Goal: Task Accomplishment & Management: Complete application form

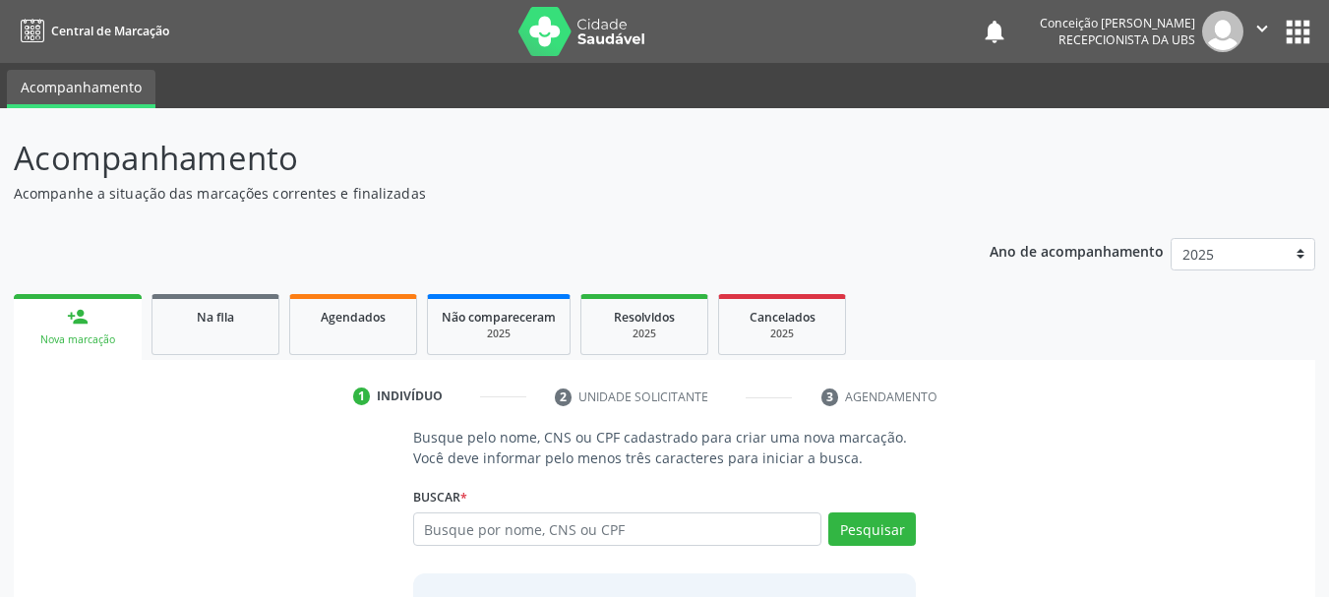
click at [595, 537] on input "text" at bounding box center [617, 529] width 409 height 33
click at [234, 325] on span "Na fila" at bounding box center [215, 317] width 37 height 17
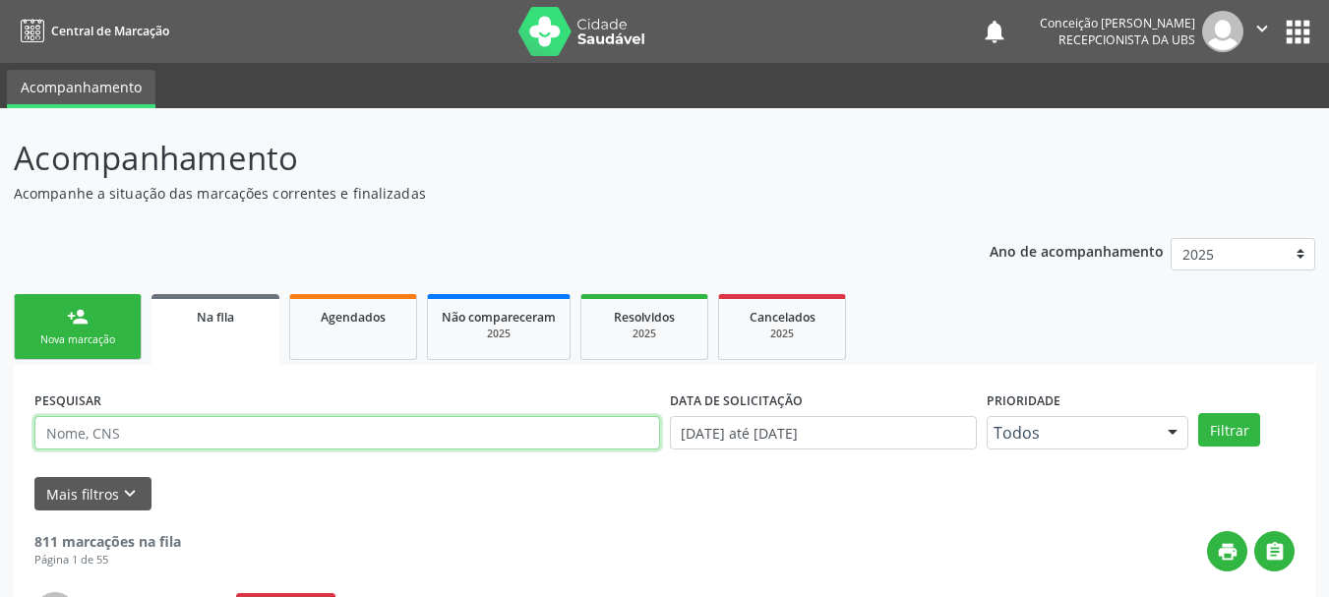
click at [538, 433] on input "text" at bounding box center [347, 432] width 626 height 33
type input "[PERSON_NAME]"
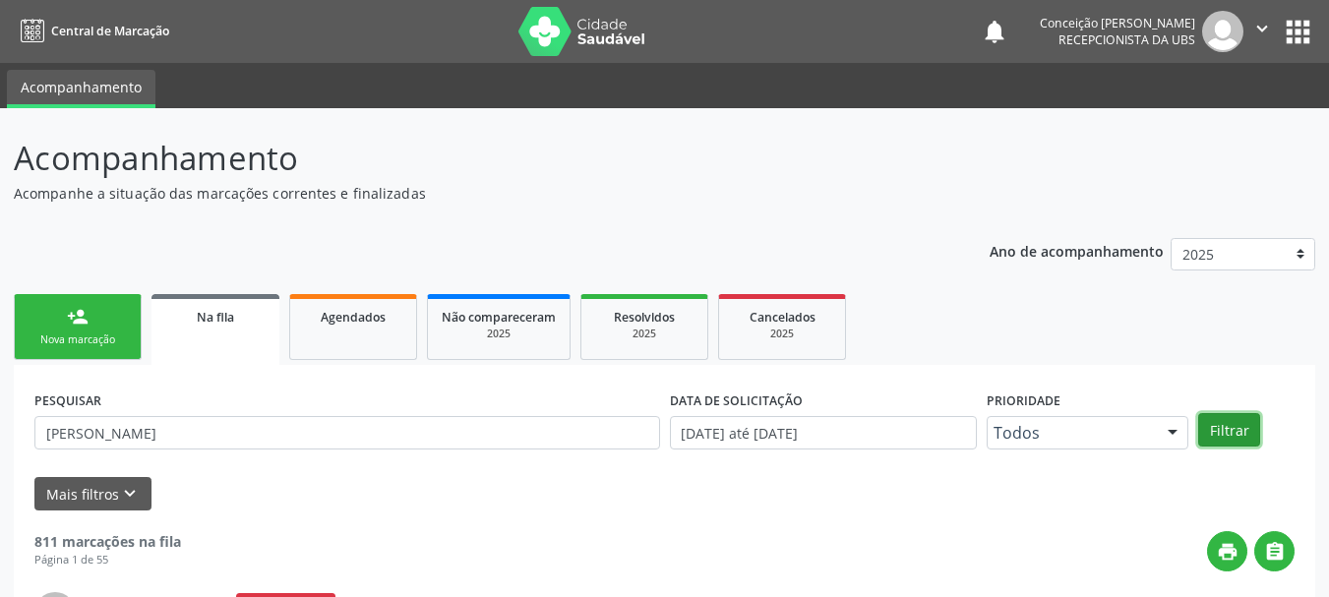
click at [1231, 424] on button "Filtrar" at bounding box center [1229, 429] width 62 height 33
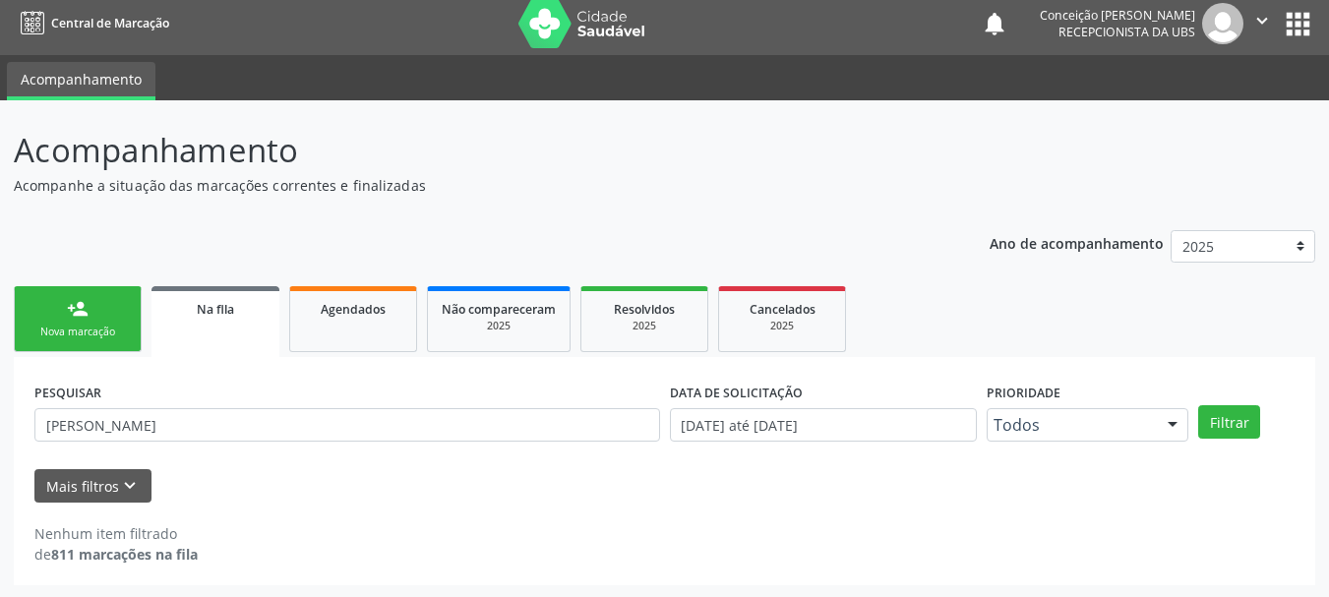
scroll to position [10, 0]
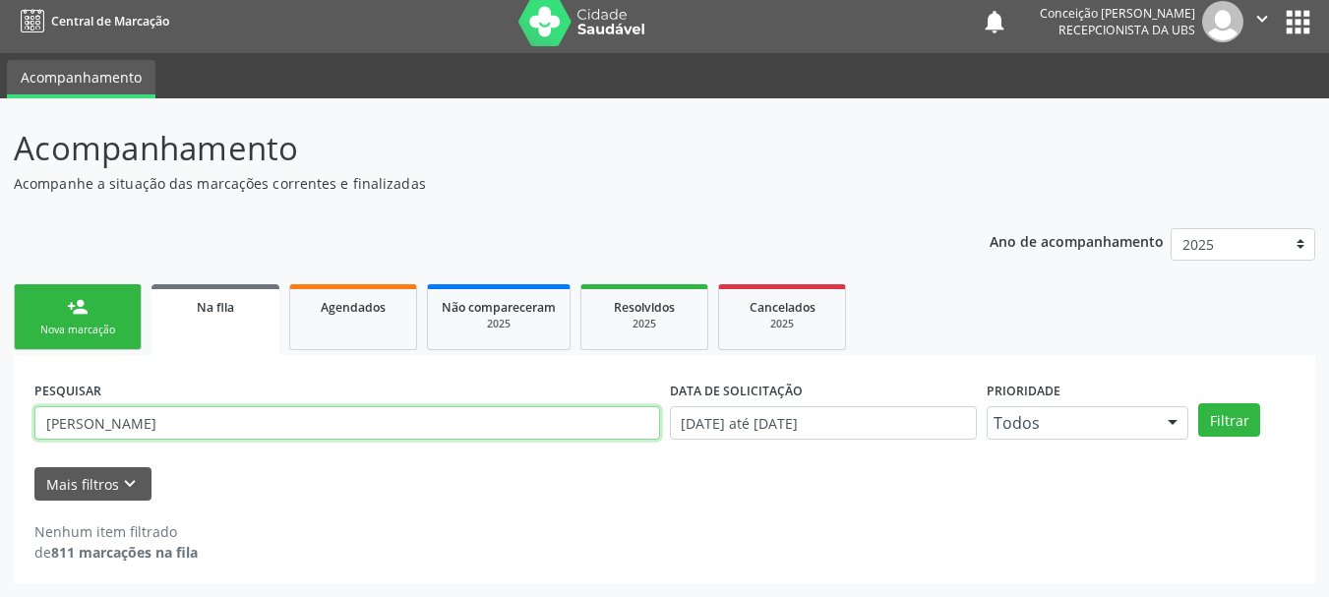
drag, startPoint x: 170, startPoint y: 428, endPoint x: 0, endPoint y: 416, distance: 170.6
click at [0, 416] on div "Acompanhamento Acompanhe a situação das marcações correntes e finalizadas Relat…" at bounding box center [664, 347] width 1329 height 499
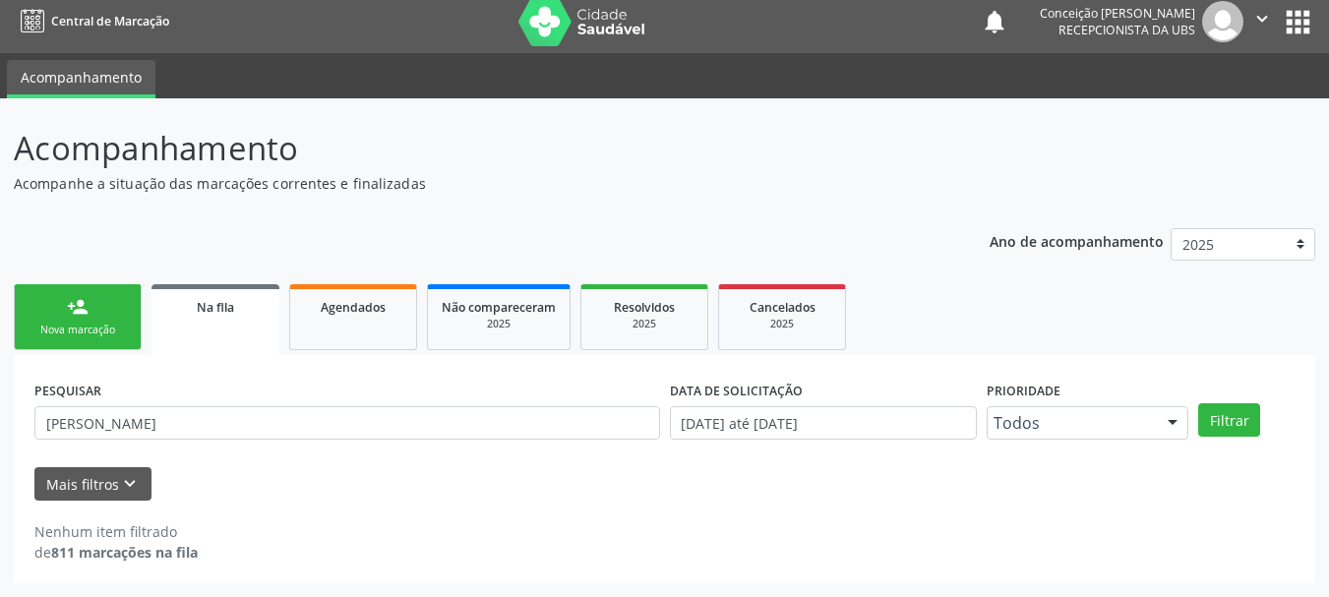
click at [78, 312] on div "person_add" at bounding box center [78, 307] width 22 height 22
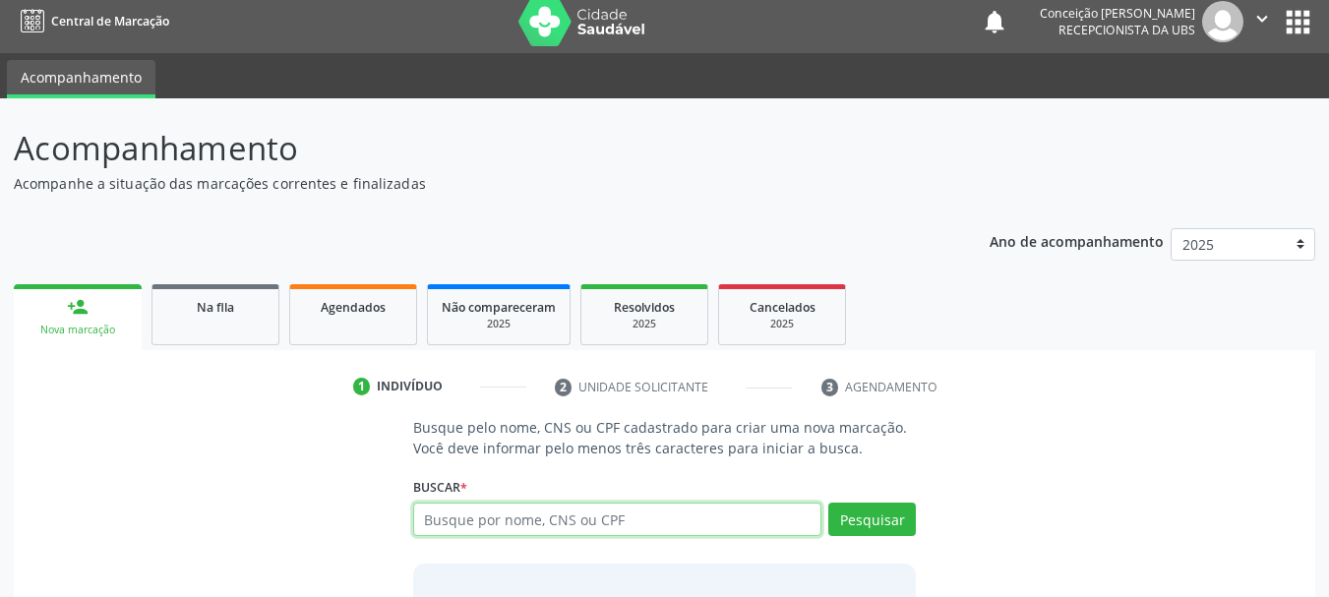
paste input "[PERSON_NAME]"
type input "[PERSON_NAME]"
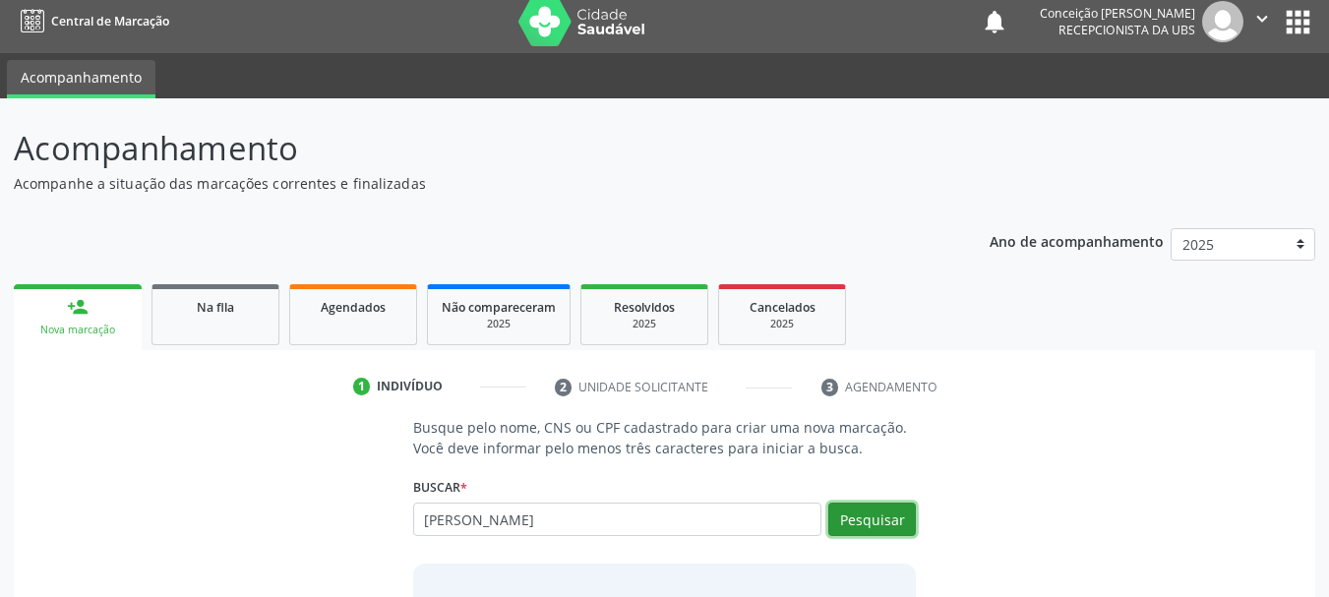
click at [882, 522] on button "Pesquisar" at bounding box center [872, 519] width 88 height 33
type input "[PERSON_NAME]"
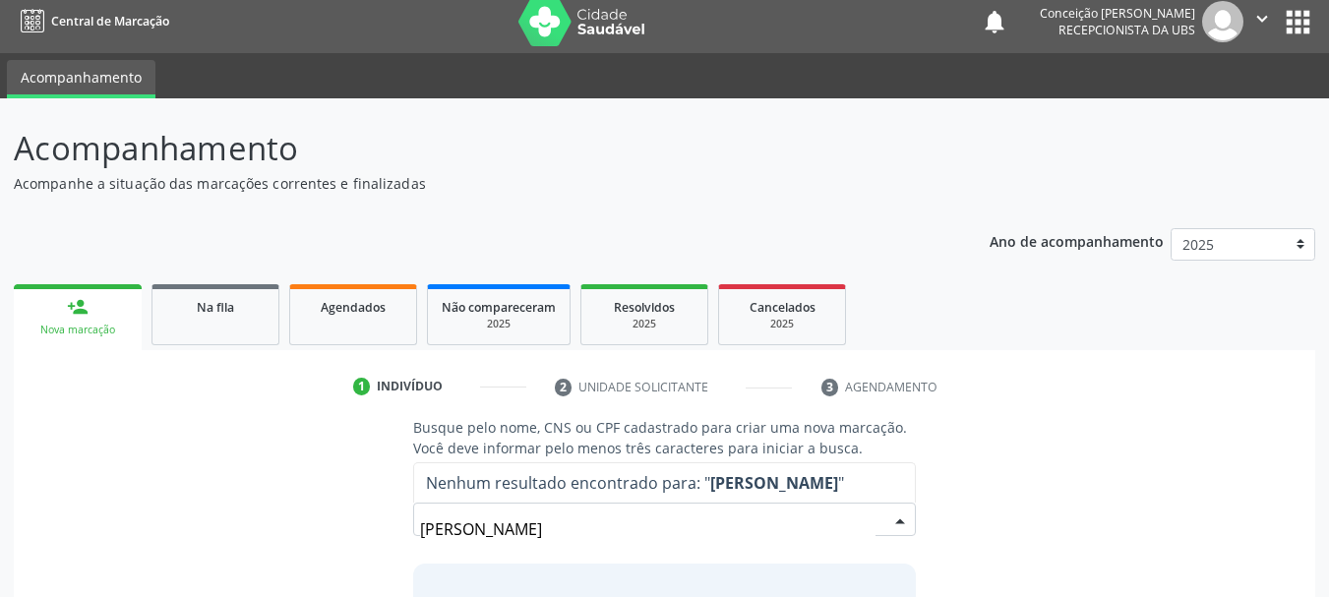
click at [448, 537] on input "[PERSON_NAME]" at bounding box center [648, 529] width 457 height 39
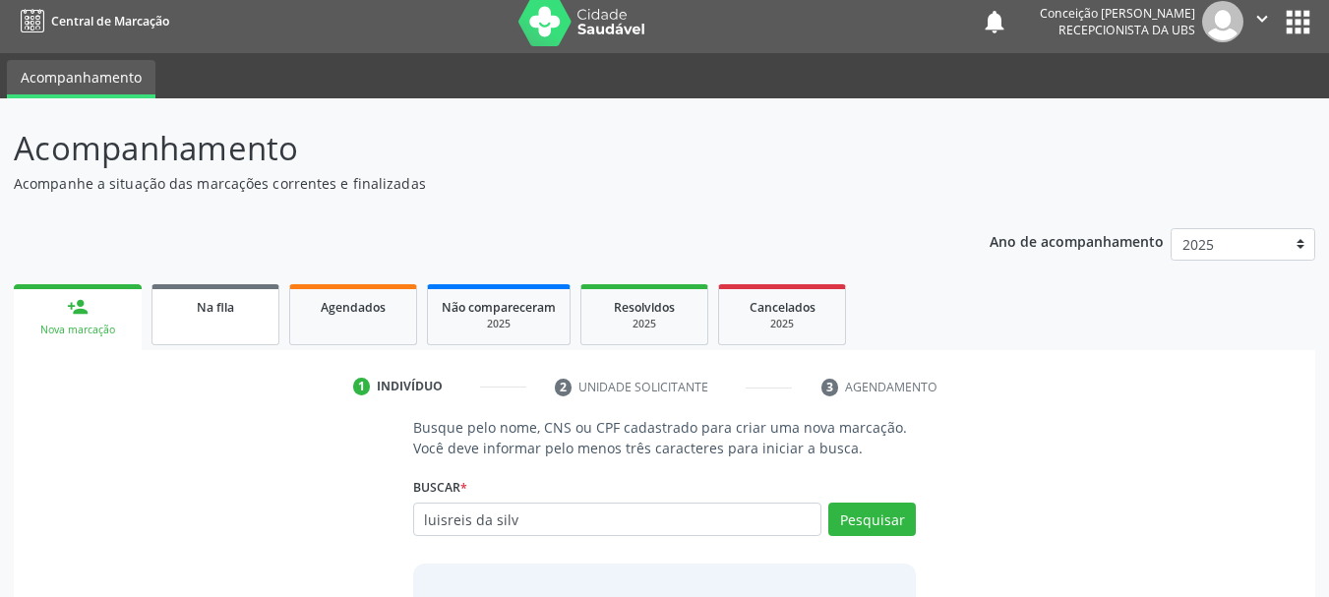
type input "luisreis da silv"
click at [221, 331] on link "Na fila" at bounding box center [216, 314] width 128 height 61
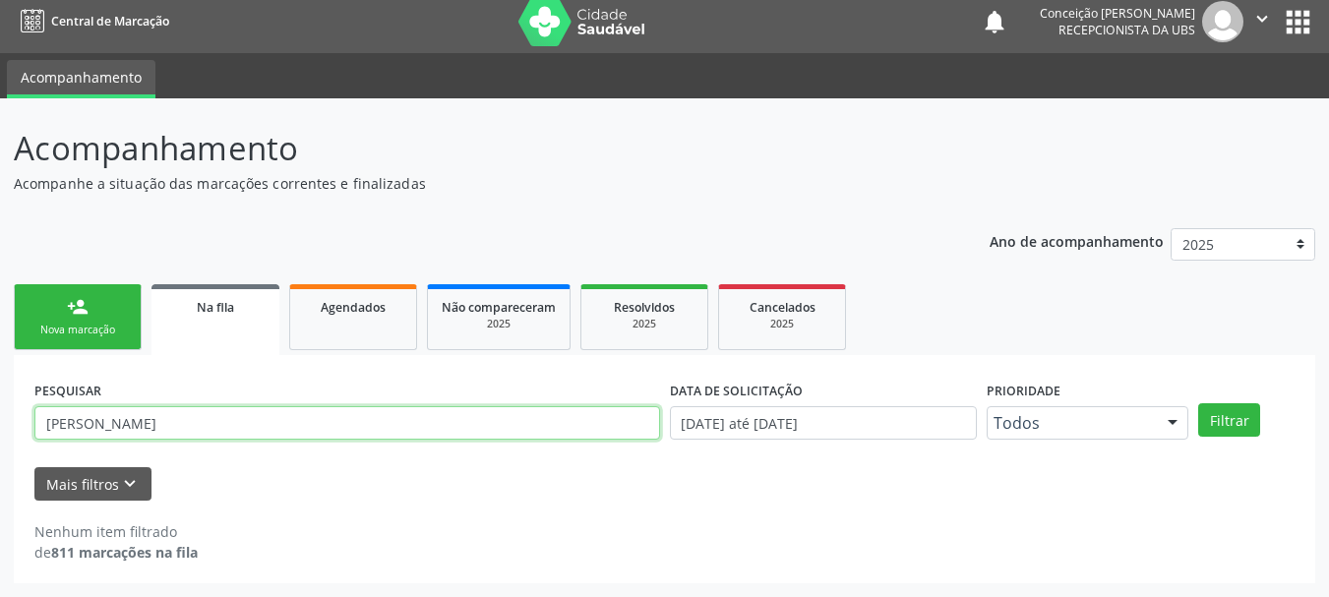
click at [73, 432] on input "[PERSON_NAME]" at bounding box center [347, 422] width 626 height 33
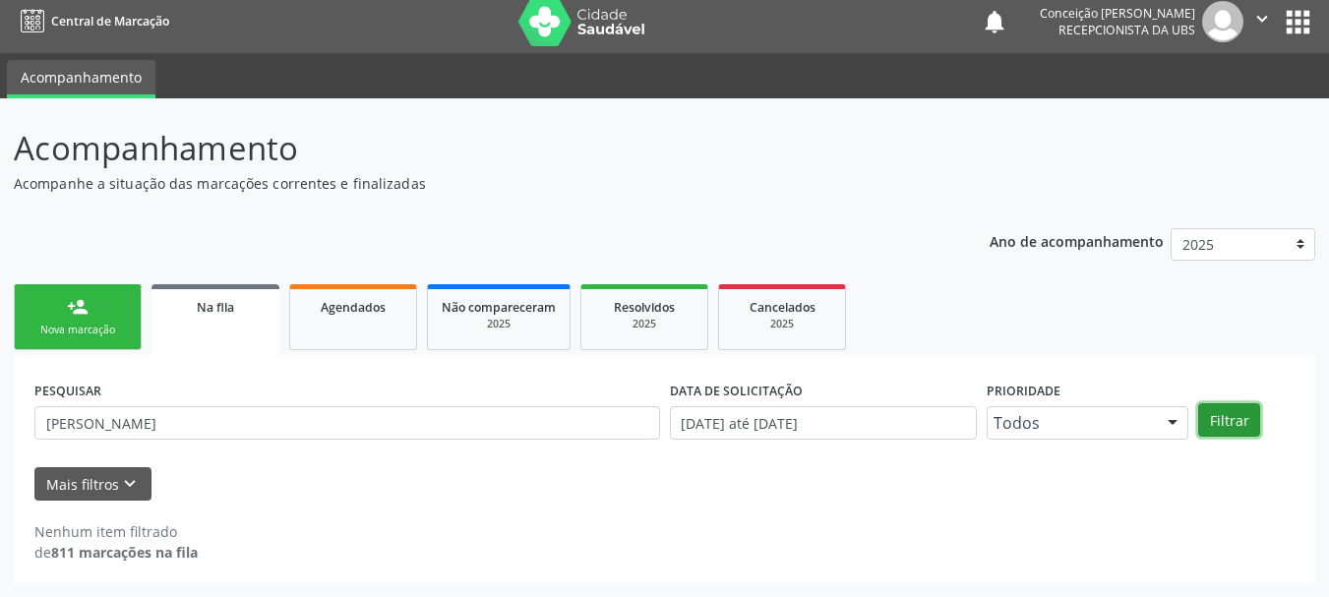
click at [1219, 407] on button "Filtrar" at bounding box center [1229, 419] width 62 height 33
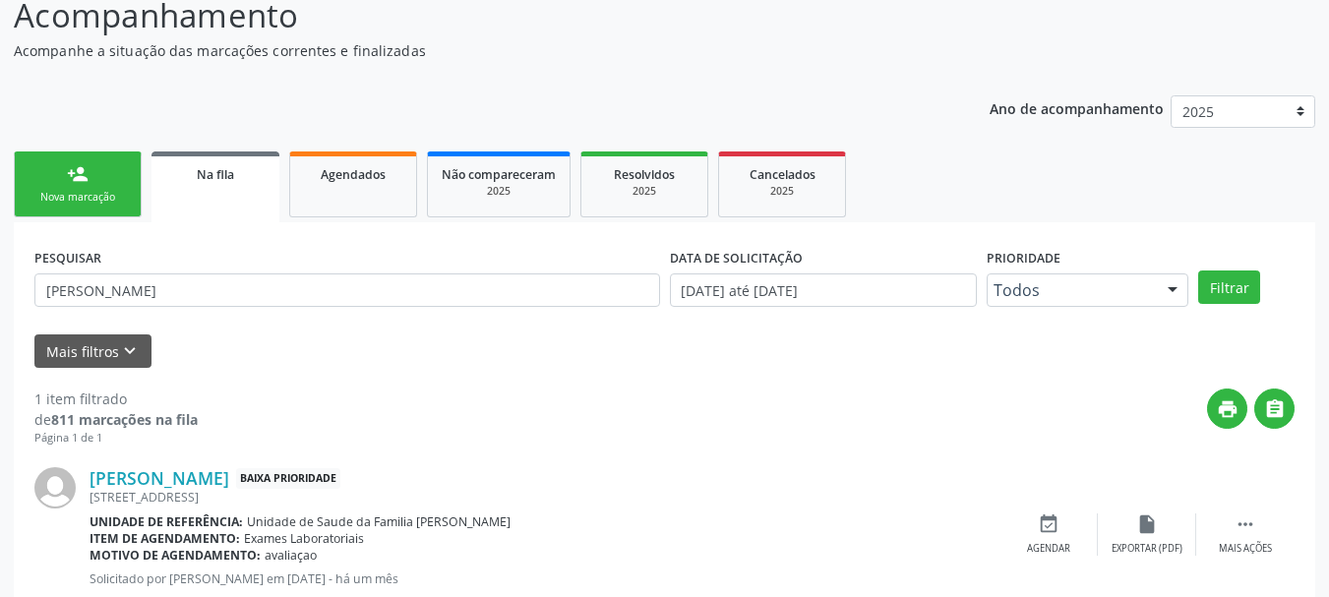
scroll to position [202, 0]
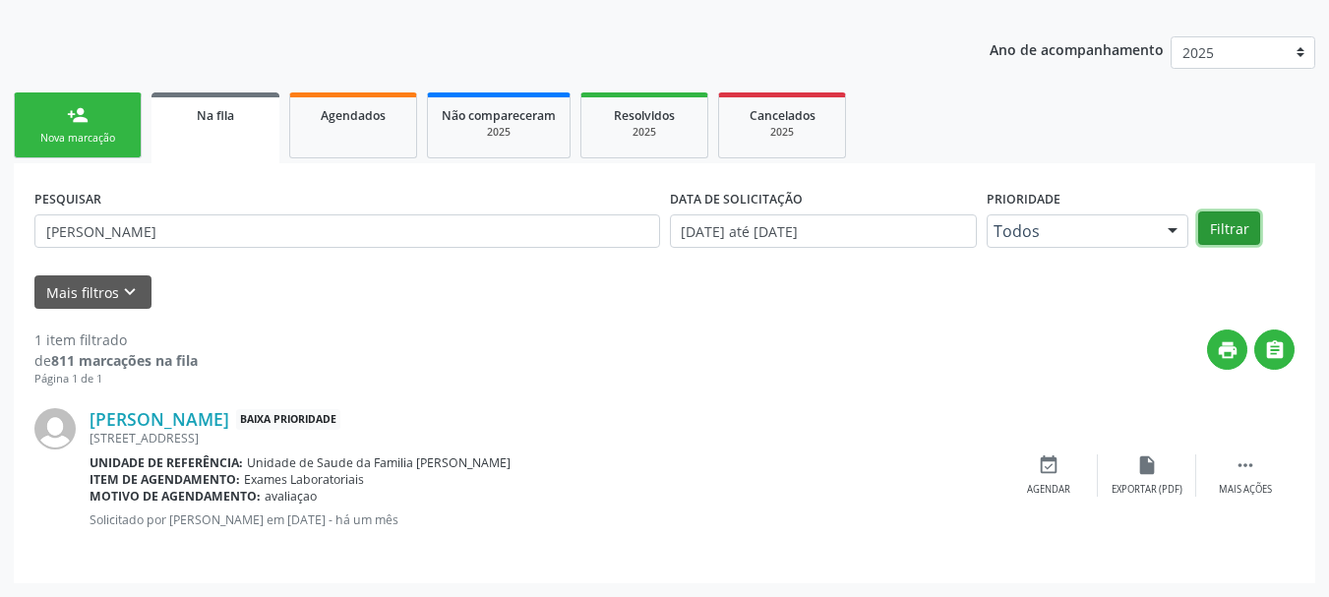
click at [1219, 225] on button "Filtrar" at bounding box center [1229, 228] width 62 height 33
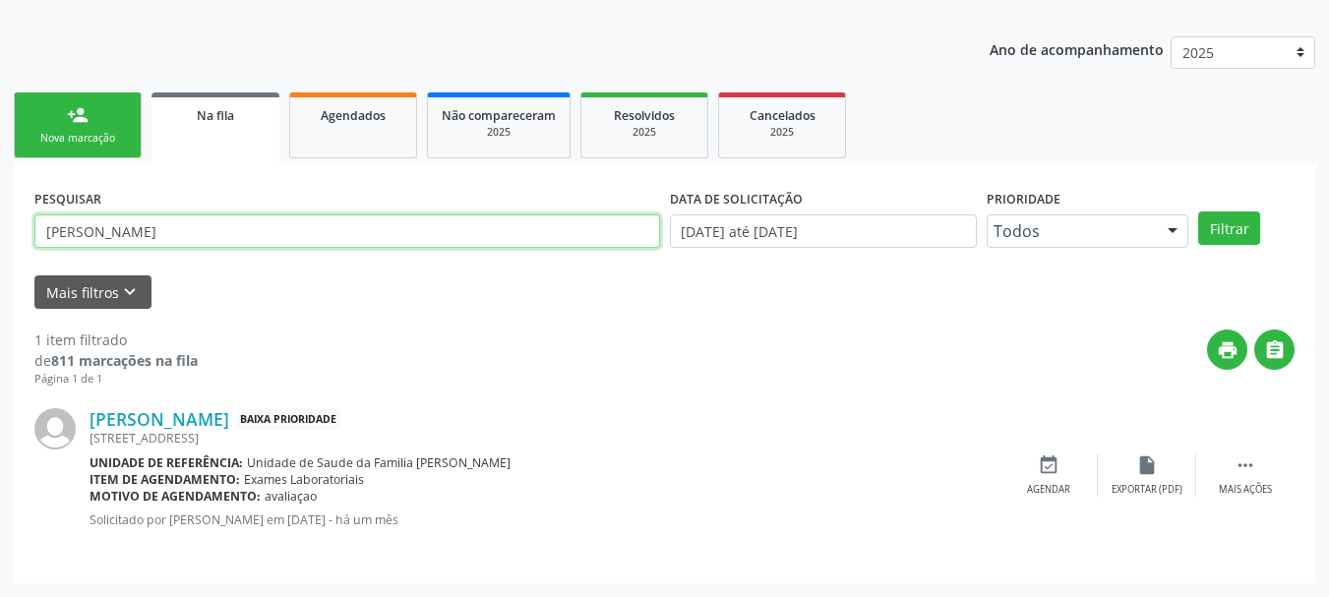
click at [212, 220] on input "[PERSON_NAME]" at bounding box center [347, 230] width 626 height 33
type input "l"
type input "bruna"
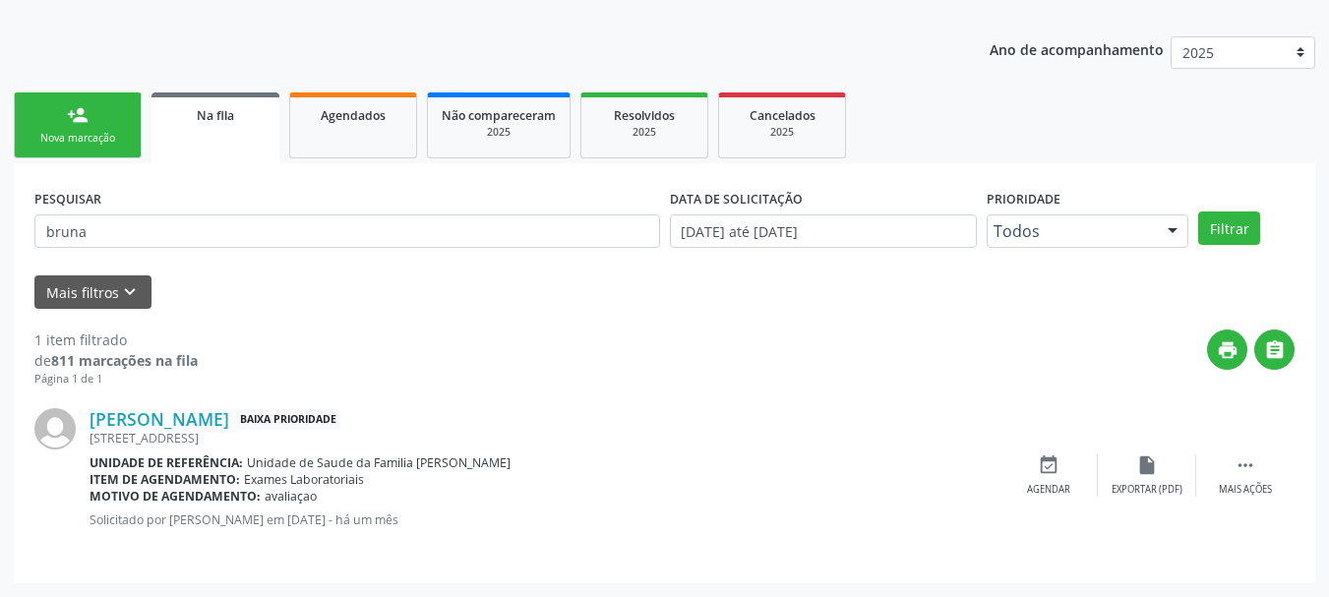
click at [228, 135] on link "Na fila" at bounding box center [216, 127] width 128 height 71
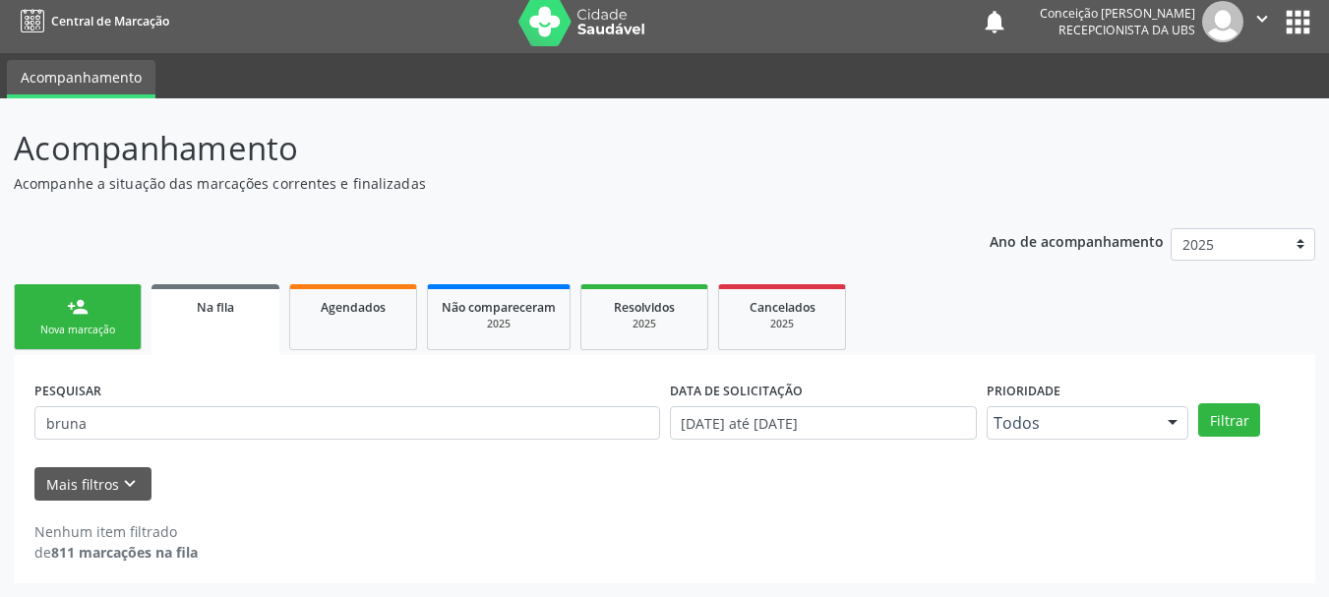
scroll to position [10, 0]
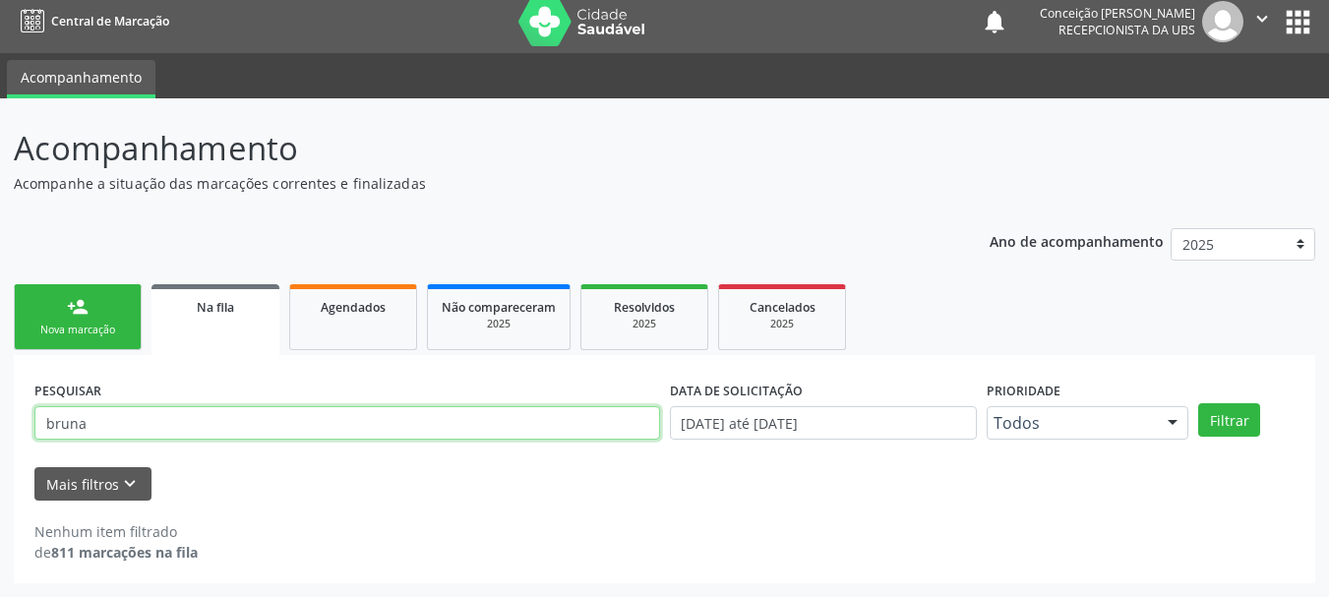
click at [152, 420] on input "bruna" at bounding box center [347, 422] width 626 height 33
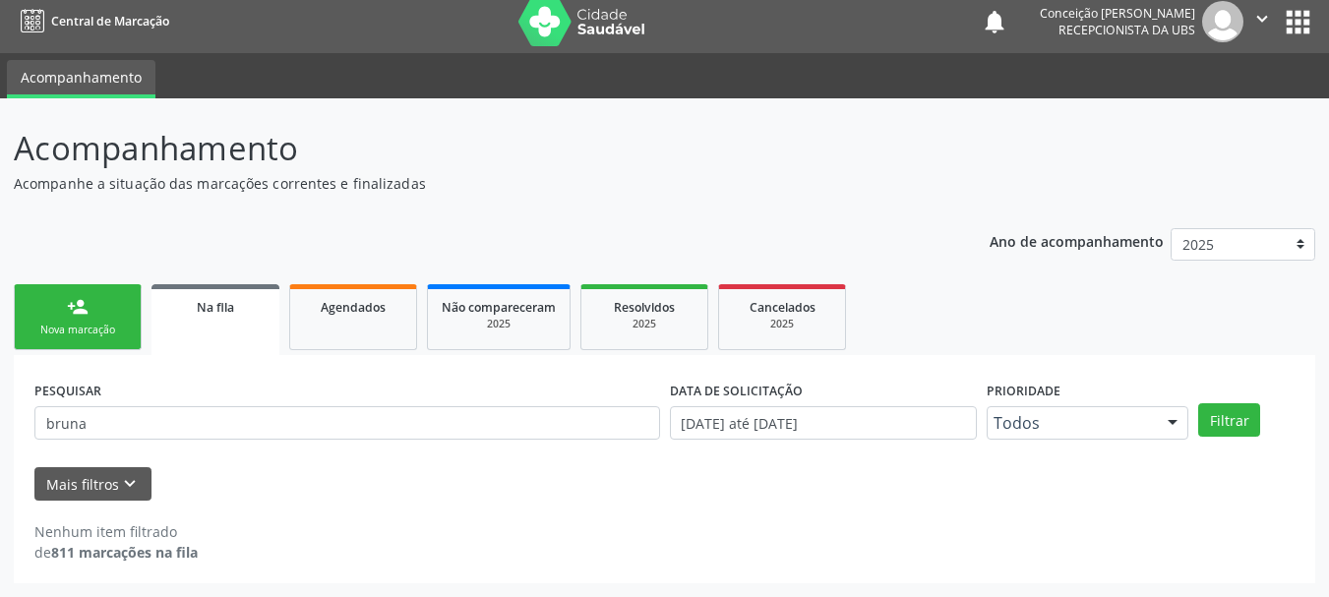
click at [100, 318] on link "person_add Nova marcação" at bounding box center [78, 317] width 128 height 66
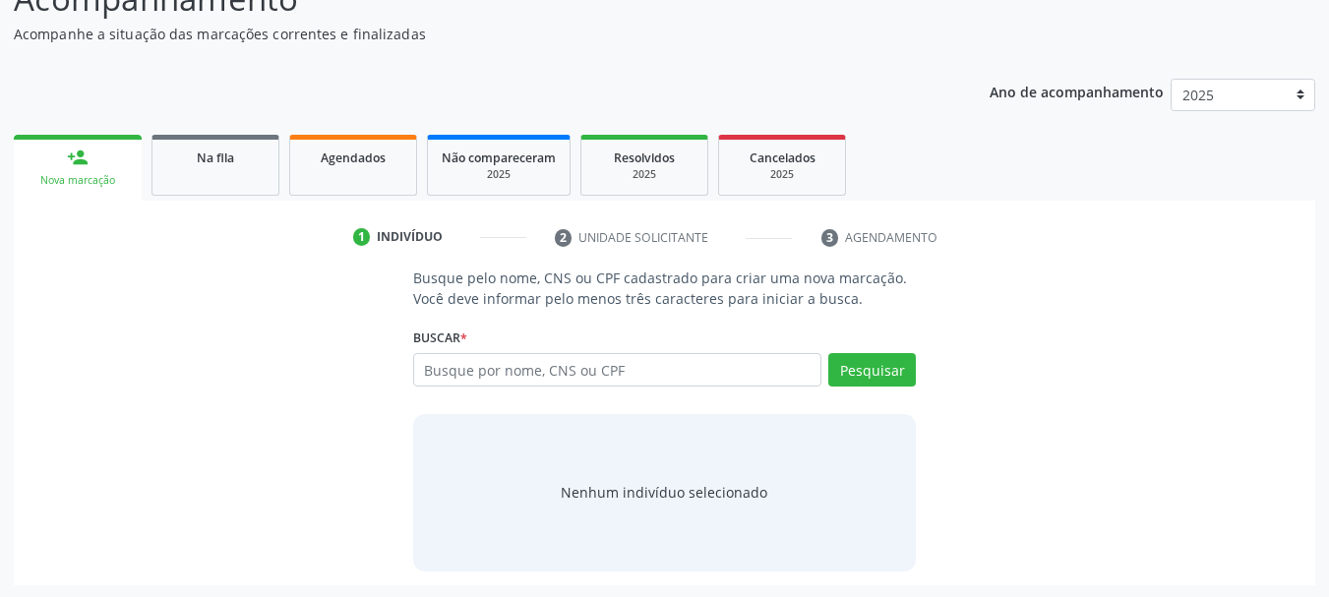
scroll to position [161, 0]
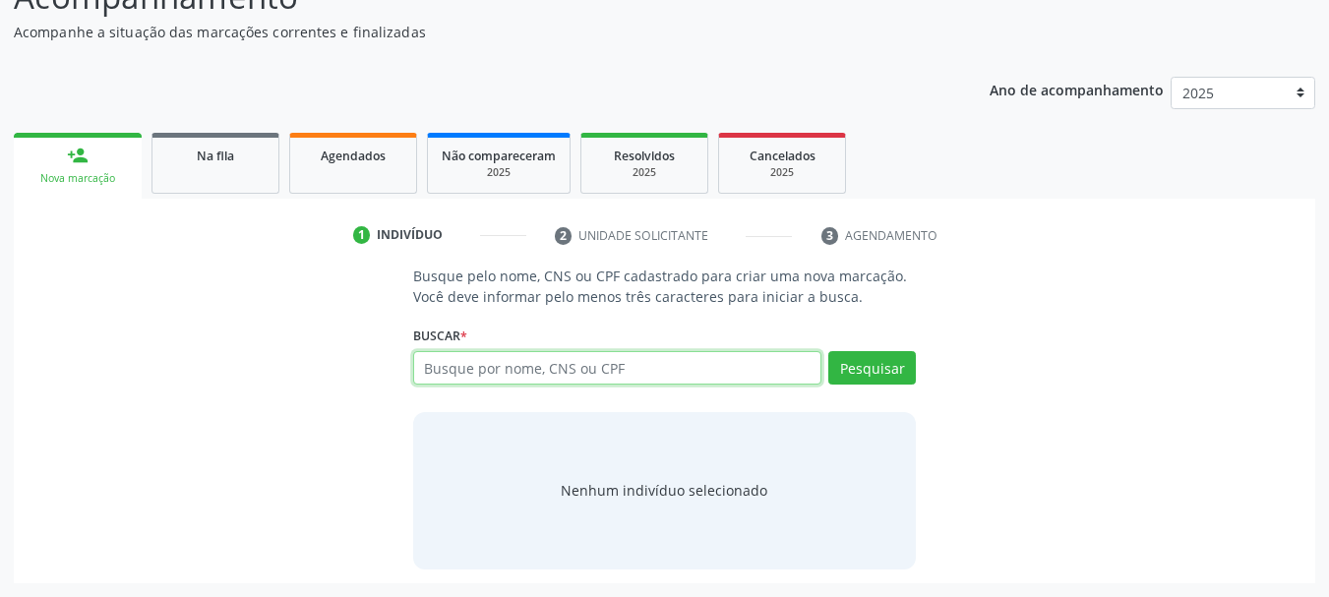
click at [549, 365] on input "text" at bounding box center [617, 367] width 409 height 33
click at [664, 371] on input "bruna" at bounding box center [617, 367] width 409 height 33
type input "[PERSON_NAME]"
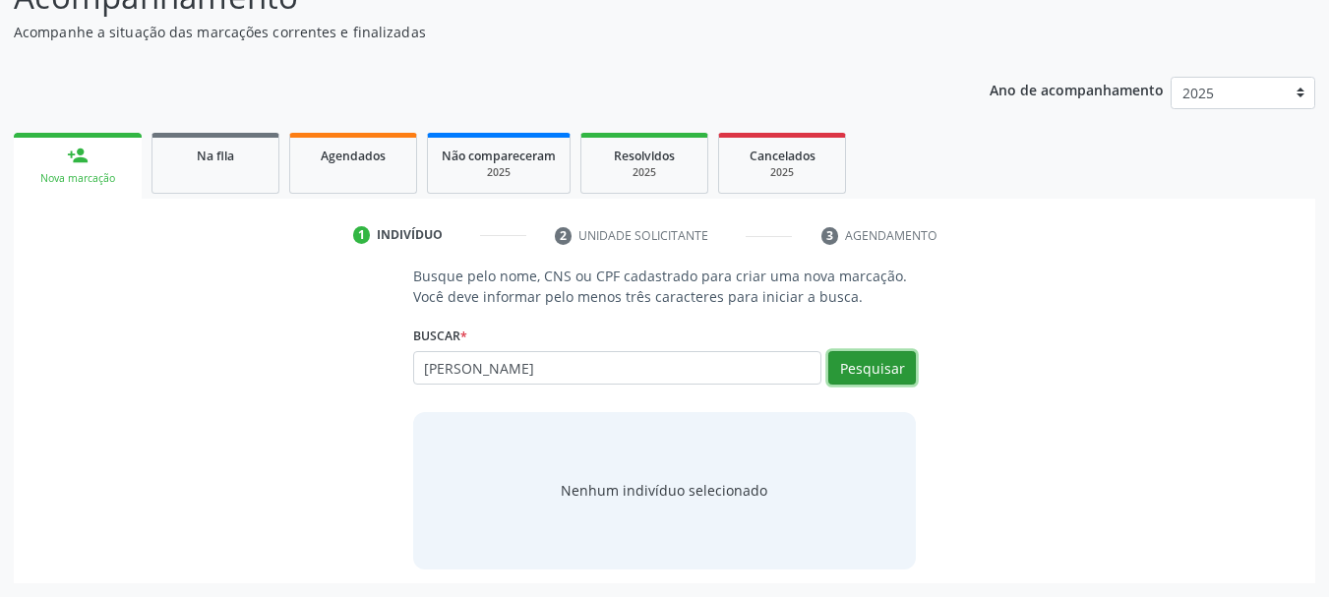
click at [881, 360] on button "Pesquisar" at bounding box center [872, 367] width 88 height 33
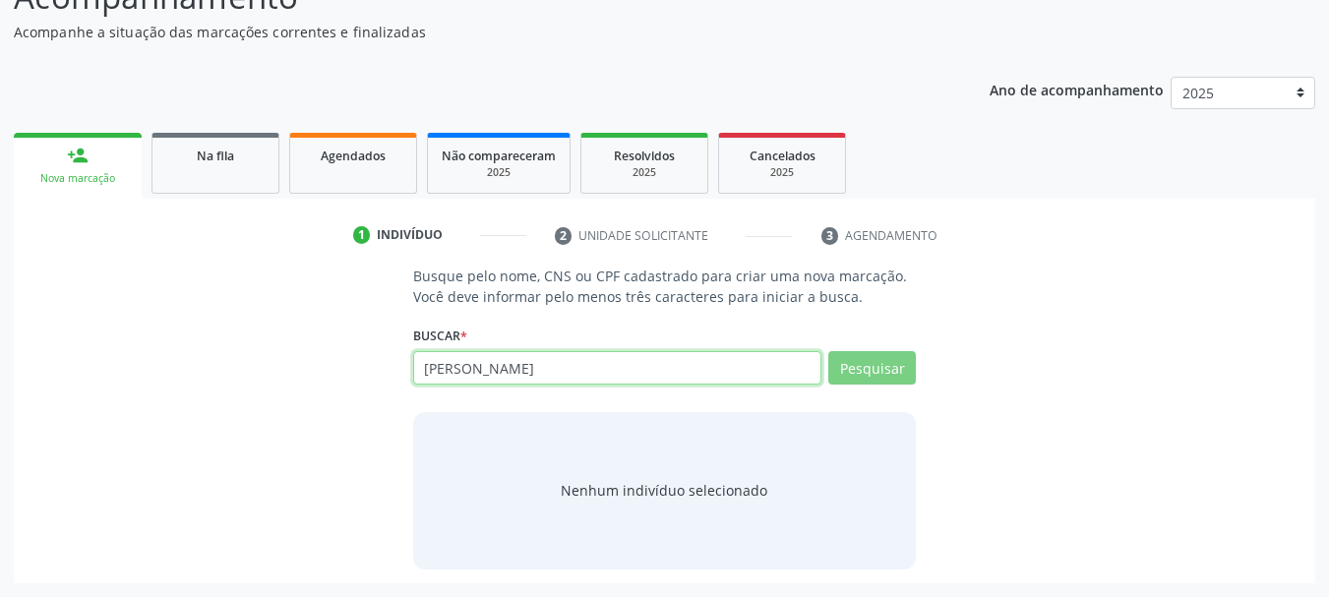
click at [814, 380] on input "[PERSON_NAME]" at bounding box center [617, 367] width 409 height 33
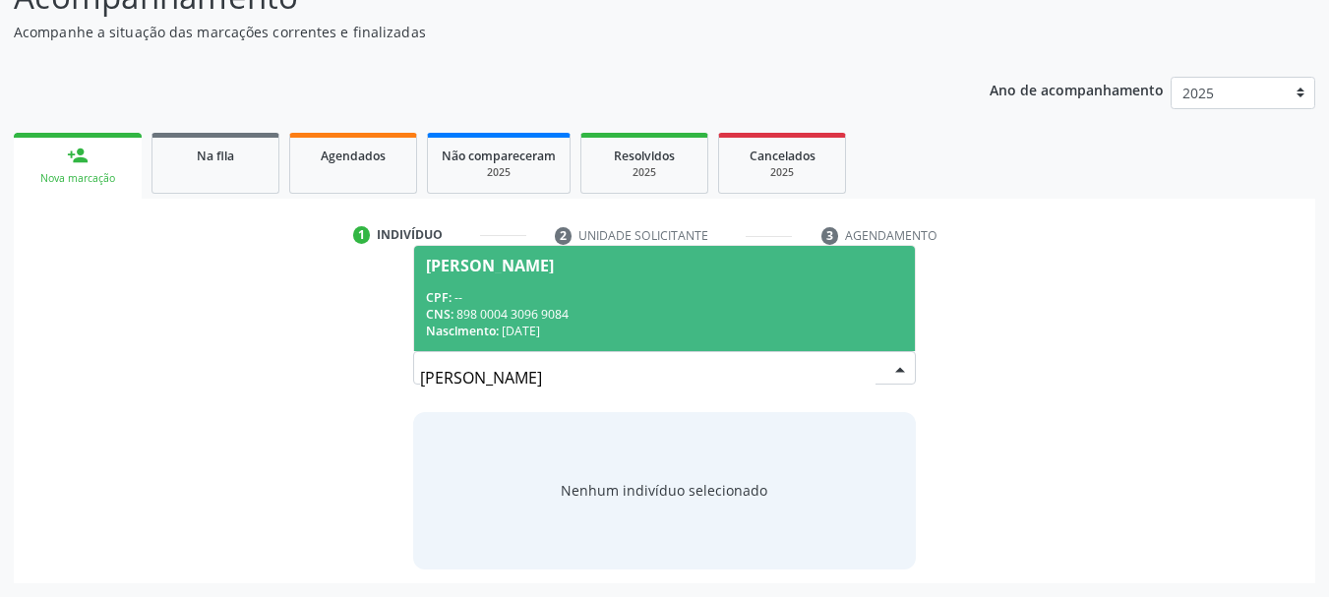
click at [594, 301] on div "CPF: --" at bounding box center [665, 297] width 478 height 17
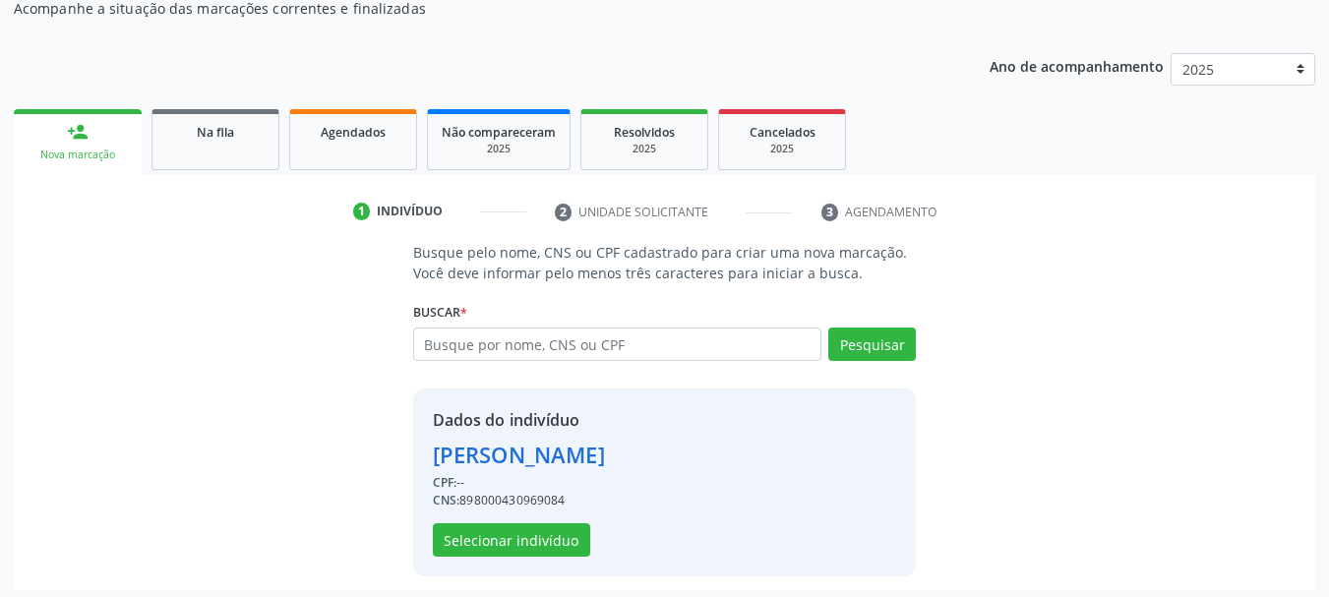
scroll to position [192, 0]
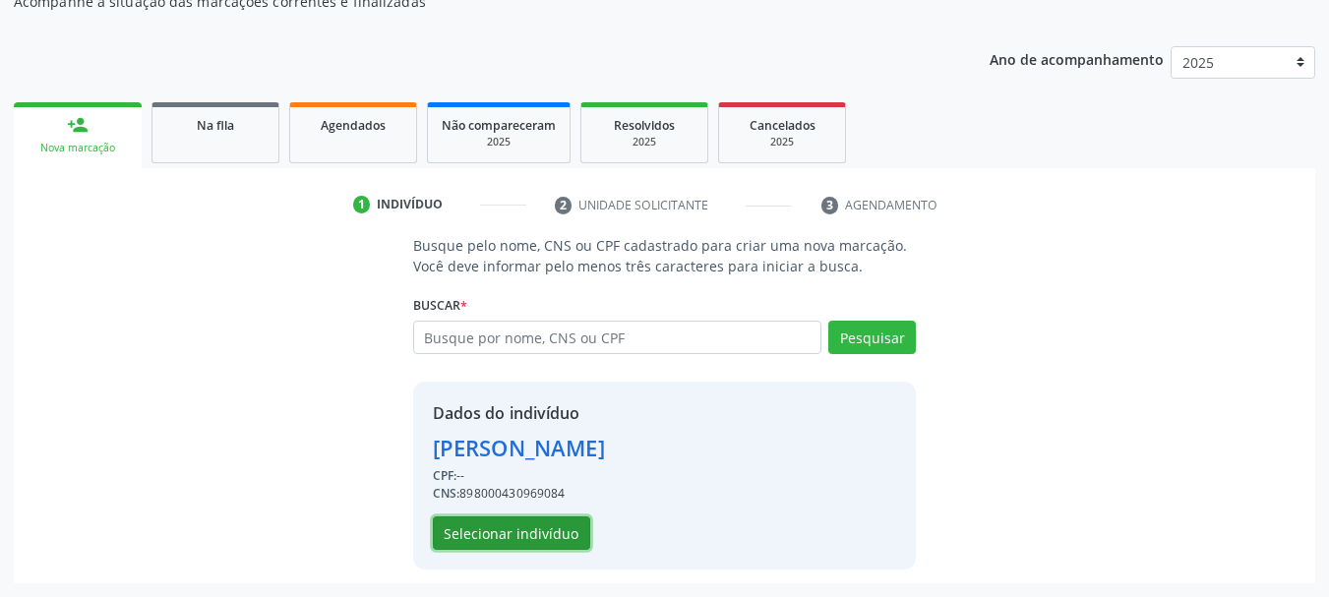
click at [555, 543] on button "Selecionar indivíduo" at bounding box center [511, 533] width 157 height 33
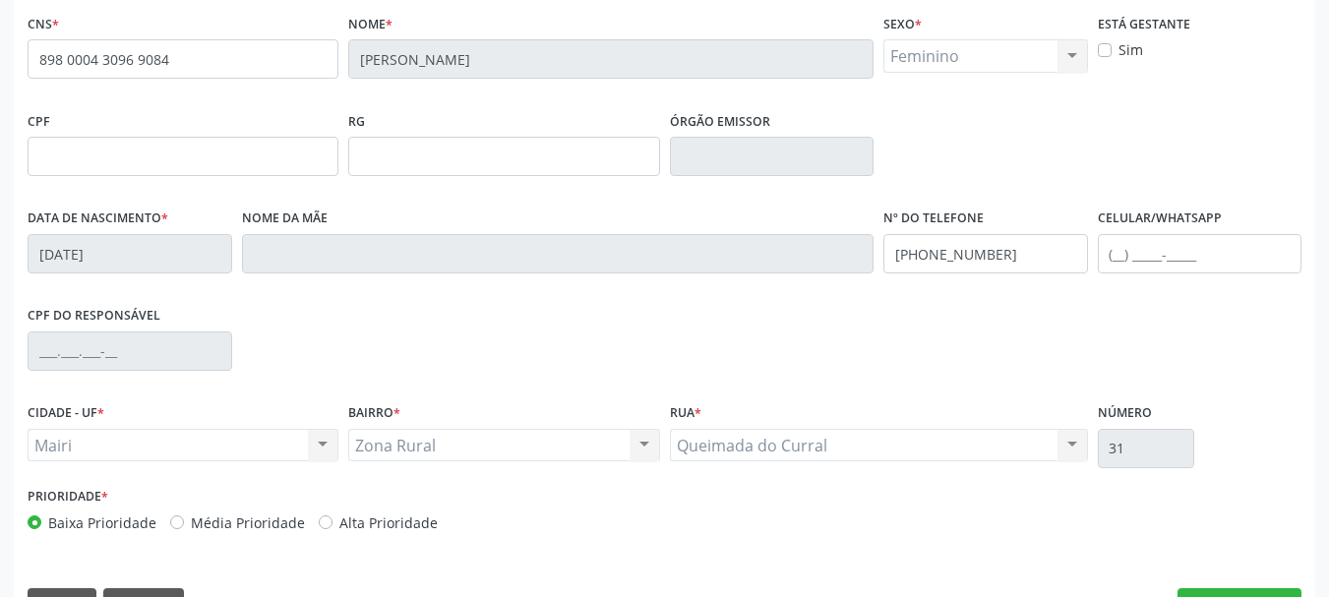
scroll to position [469, 0]
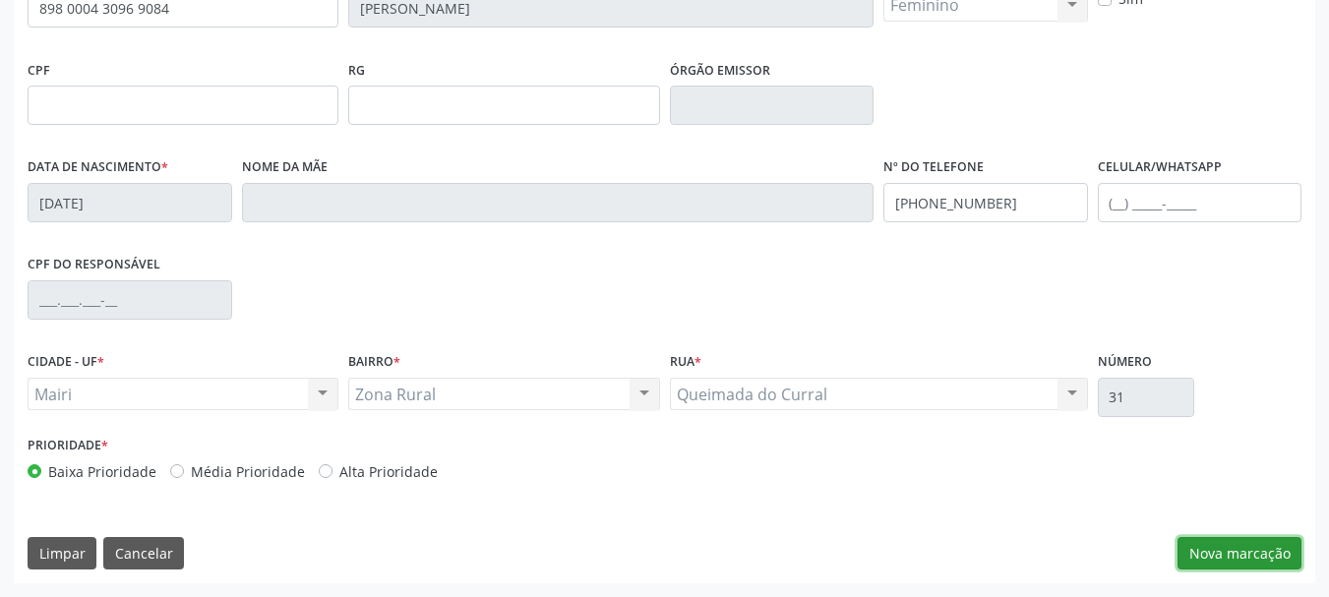
click at [1209, 550] on button "Nova marcação" at bounding box center [1240, 553] width 124 height 33
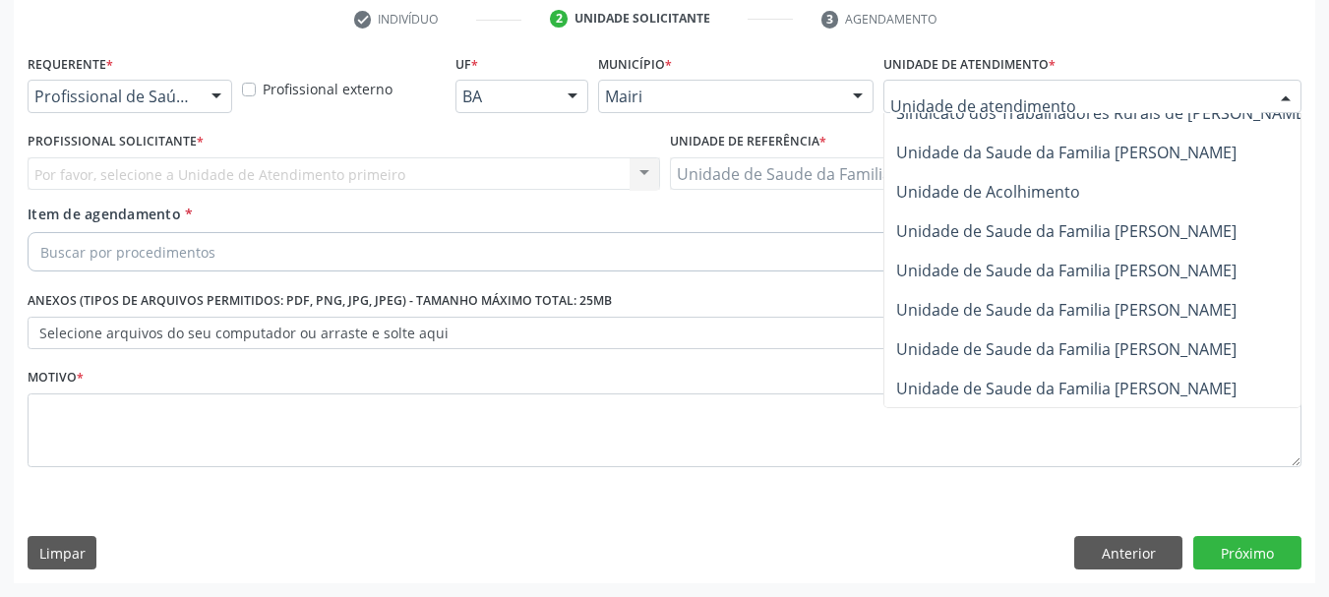
scroll to position [1492, 0]
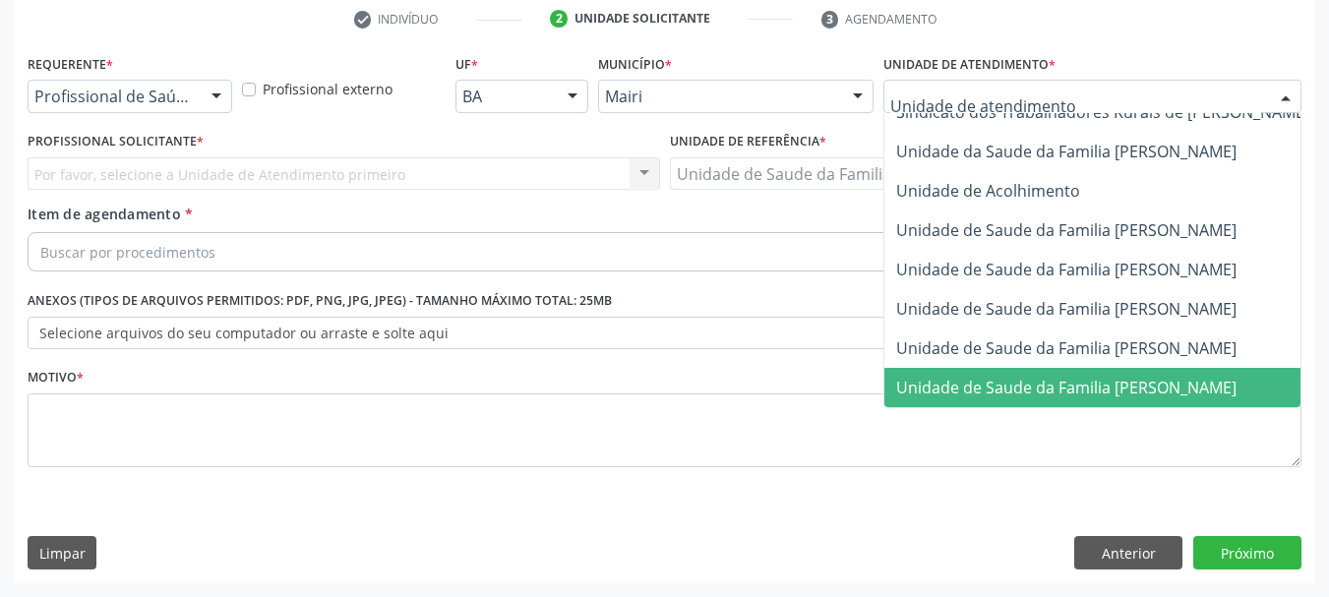
click at [1092, 377] on span "Unidade de Saude da Familia [PERSON_NAME]" at bounding box center [1066, 388] width 340 height 22
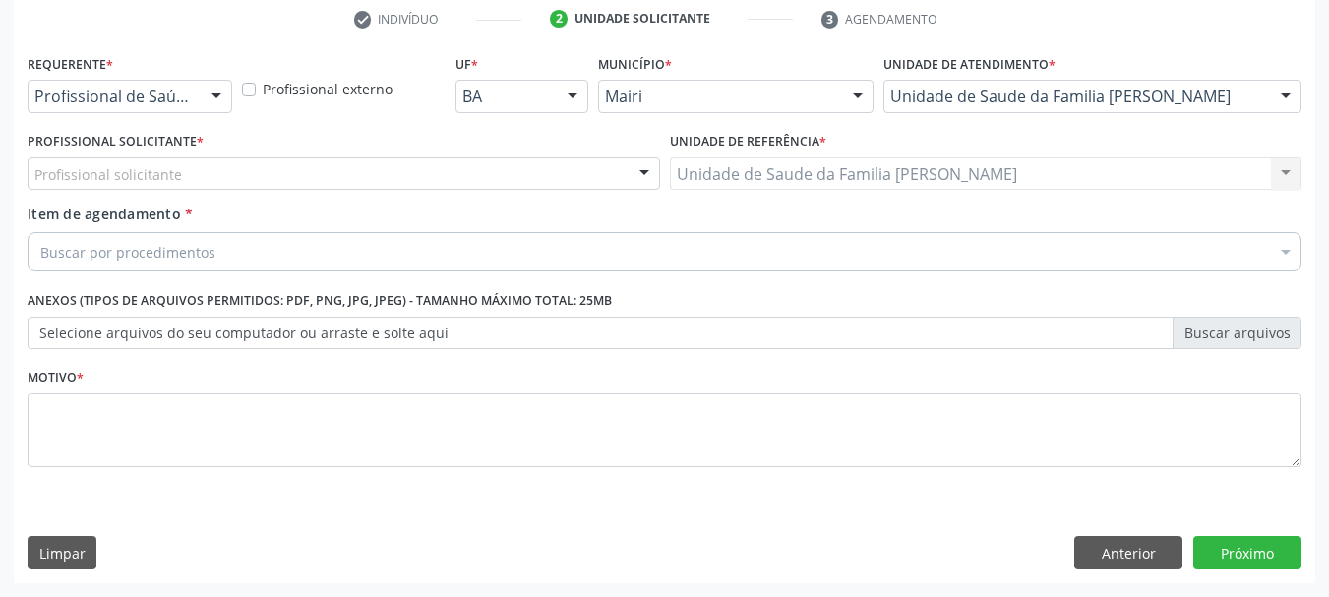
click at [463, 245] on div "Buscar por procedimentos" at bounding box center [665, 251] width 1274 height 39
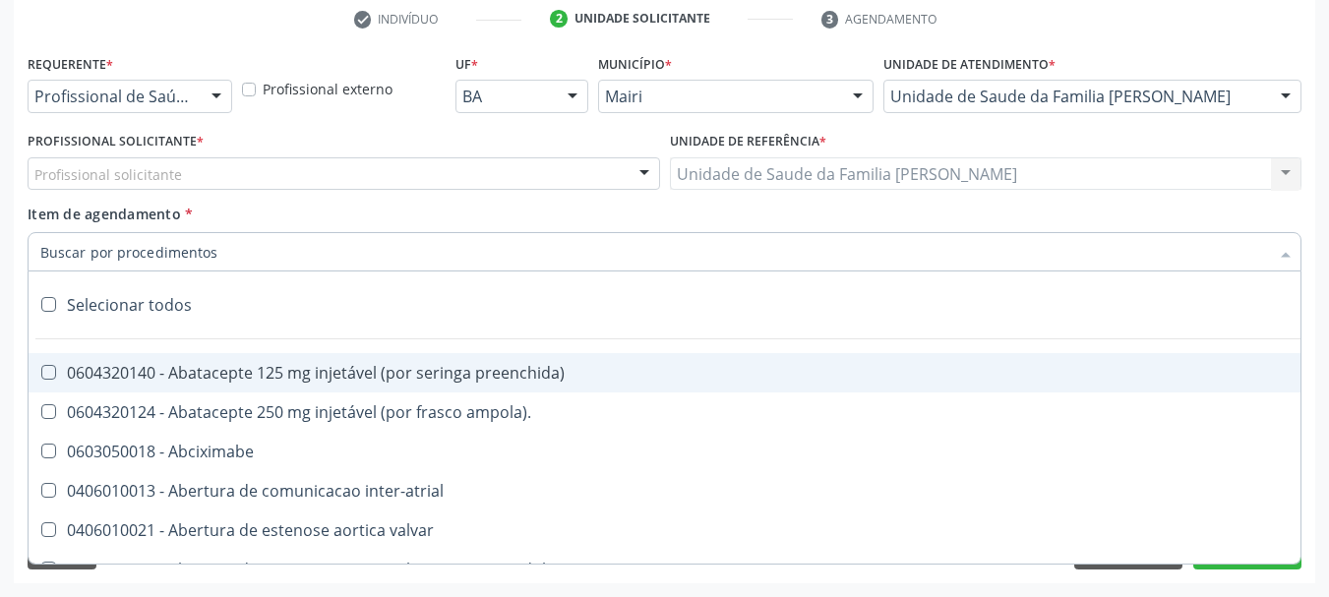
click at [543, 181] on div "Profissional solicitante" at bounding box center [344, 173] width 633 height 33
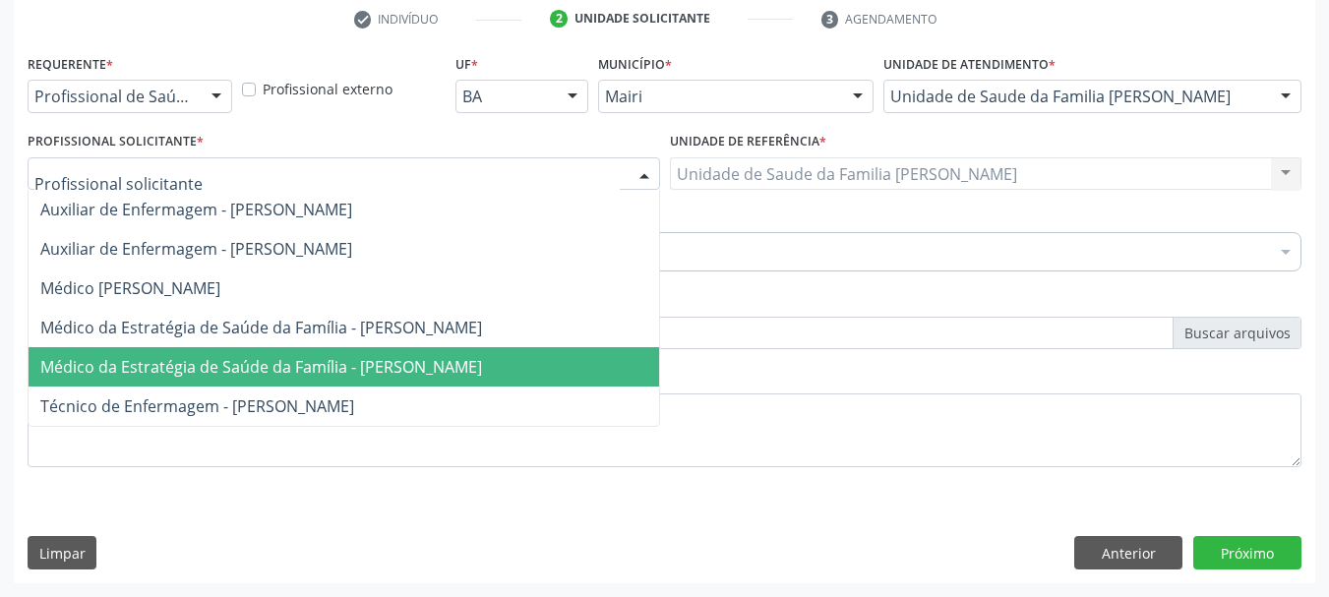
click at [274, 374] on span "Médico da Estratégia de Saúde da Família - [PERSON_NAME]" at bounding box center [261, 367] width 442 height 22
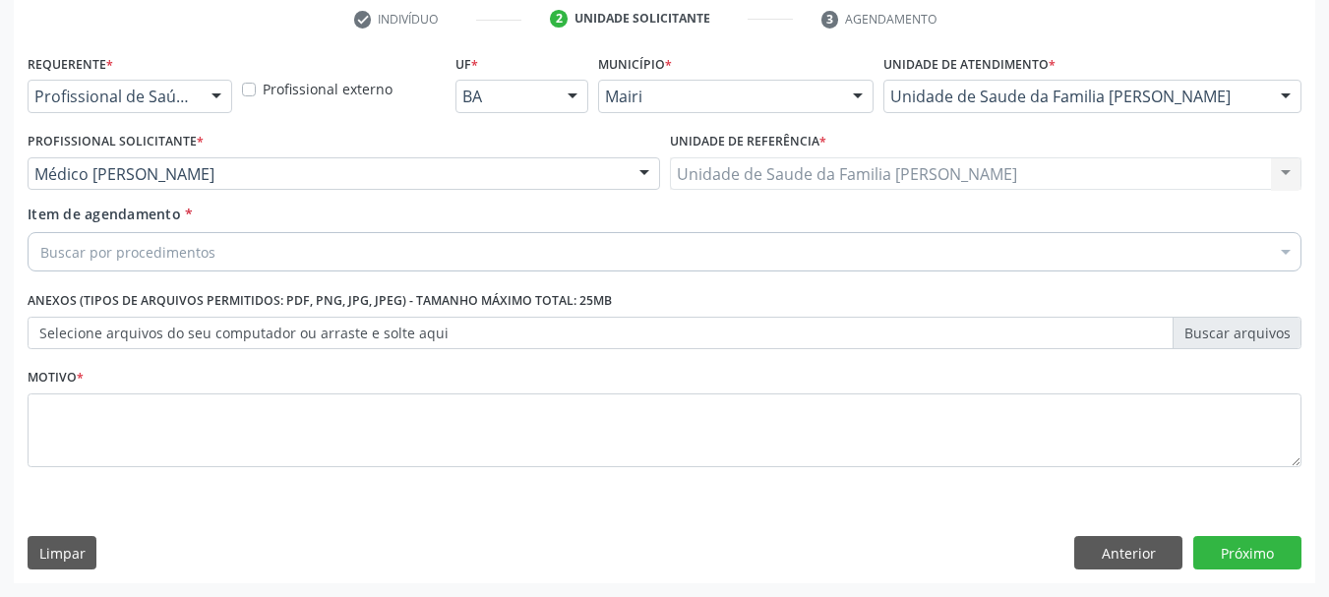
click at [321, 245] on div "Buscar por procedimentos" at bounding box center [665, 251] width 1274 height 39
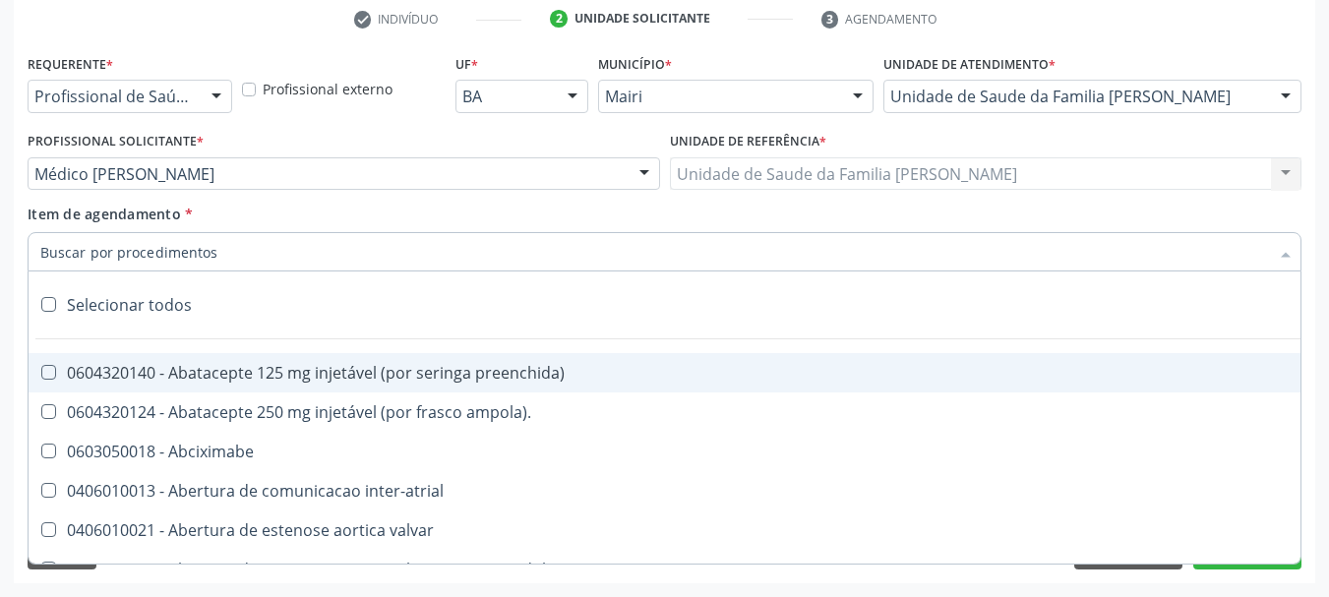
type input "#"
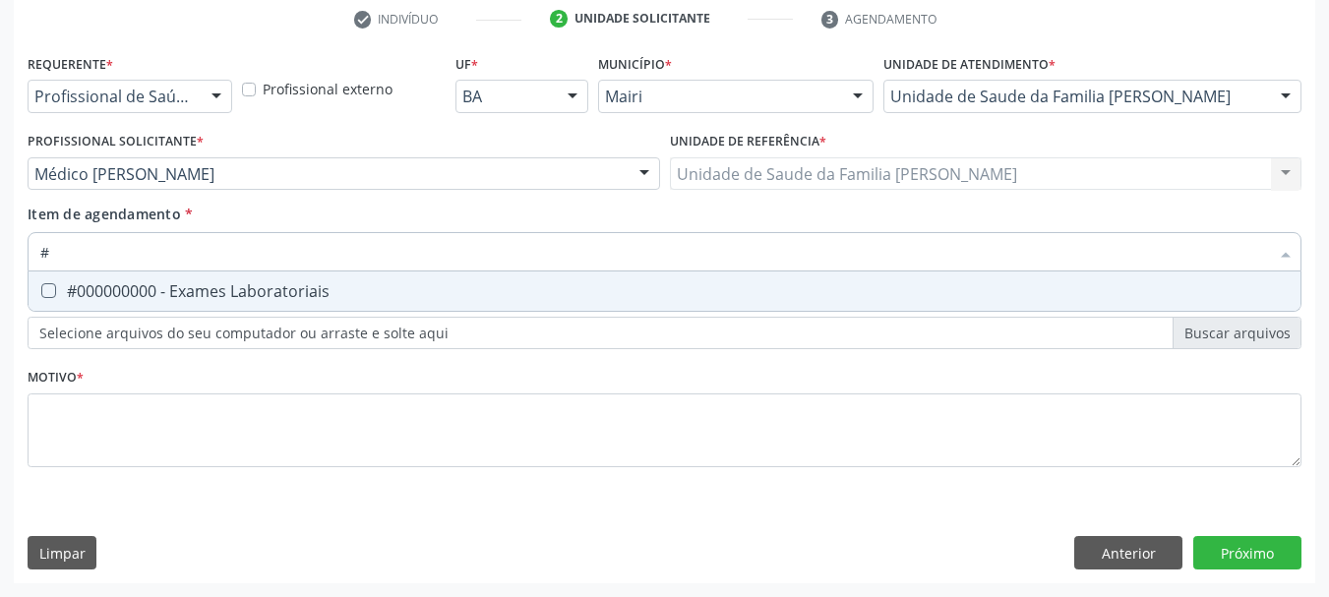
click at [383, 290] on div "#000000000 - Exames Laboratoriais" at bounding box center [664, 291] width 1249 height 16
checkbox Laboratoriais "true"
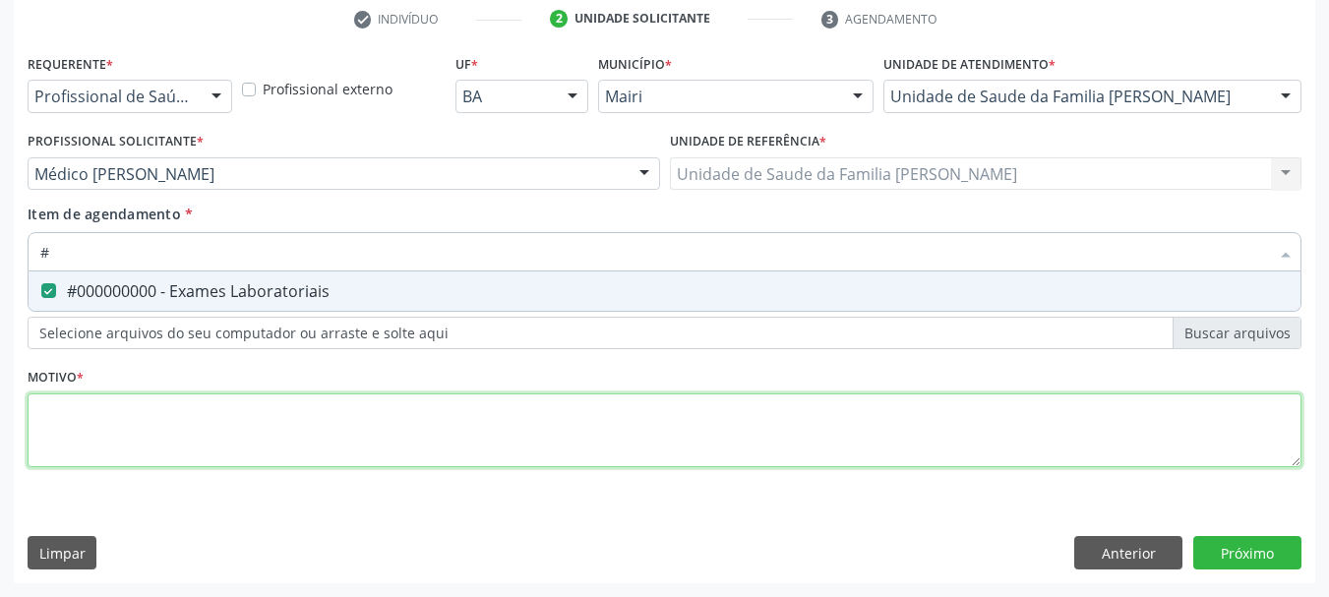
click at [407, 447] on div "Requerente * Profissional de Saúde Profissional de Saúde Paciente Nenhum result…" at bounding box center [665, 272] width 1274 height 446
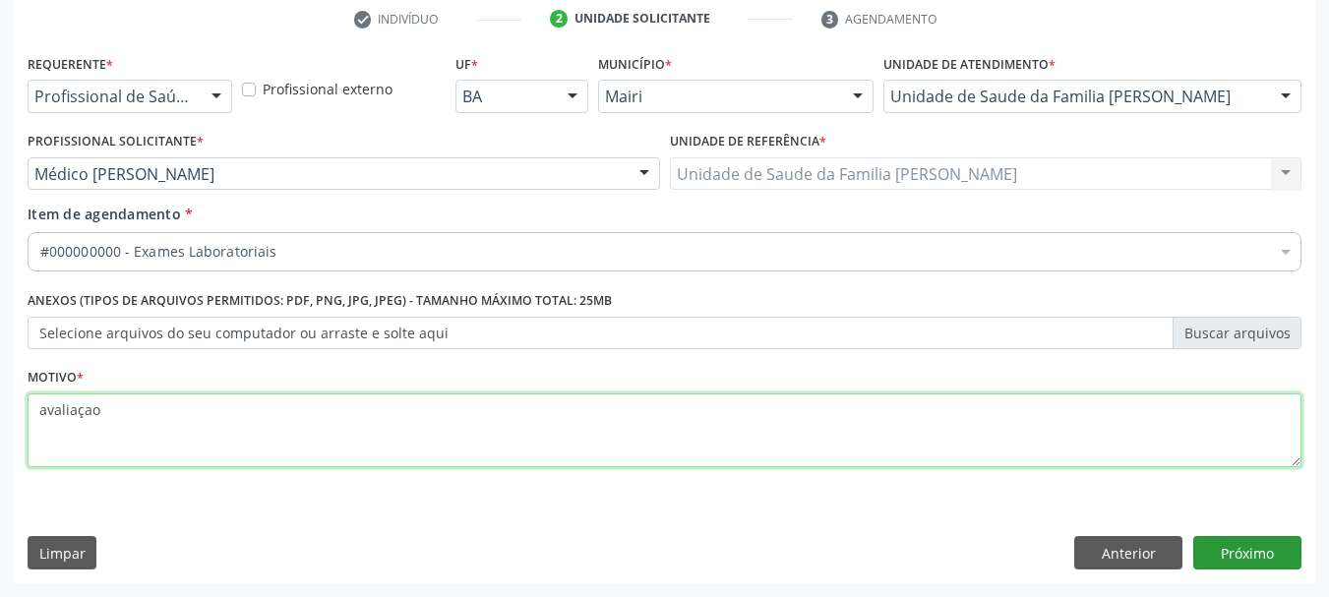
type textarea "avaliaçao"
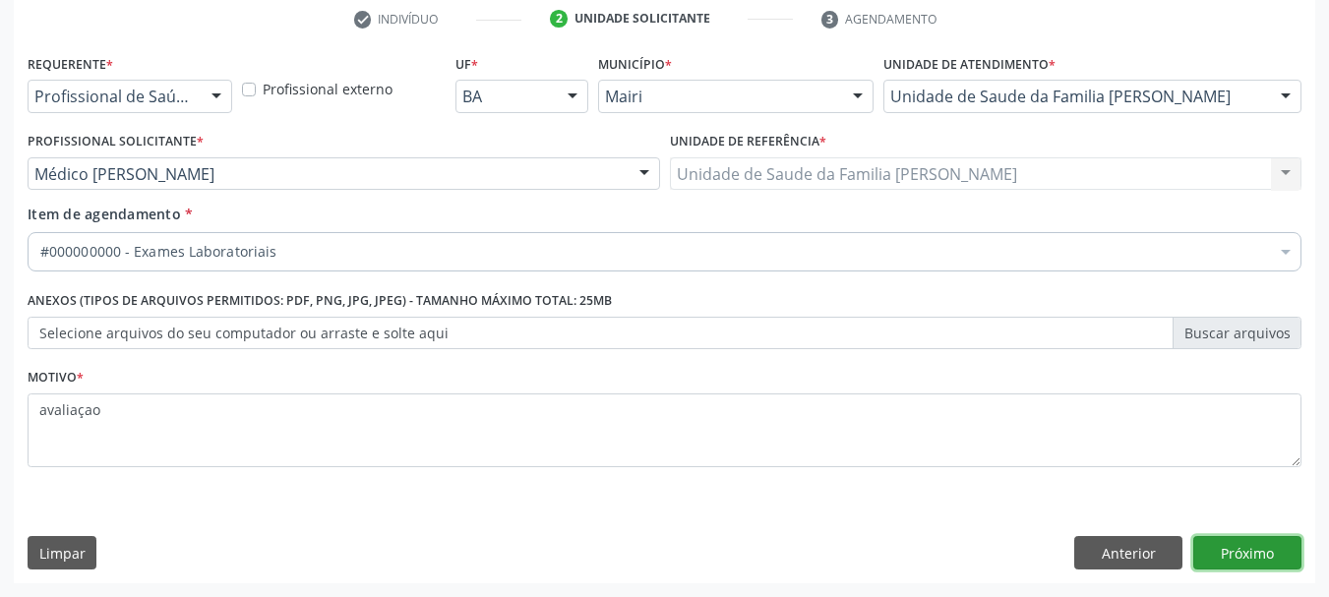
click at [1264, 544] on button "Próximo" at bounding box center [1247, 552] width 108 height 33
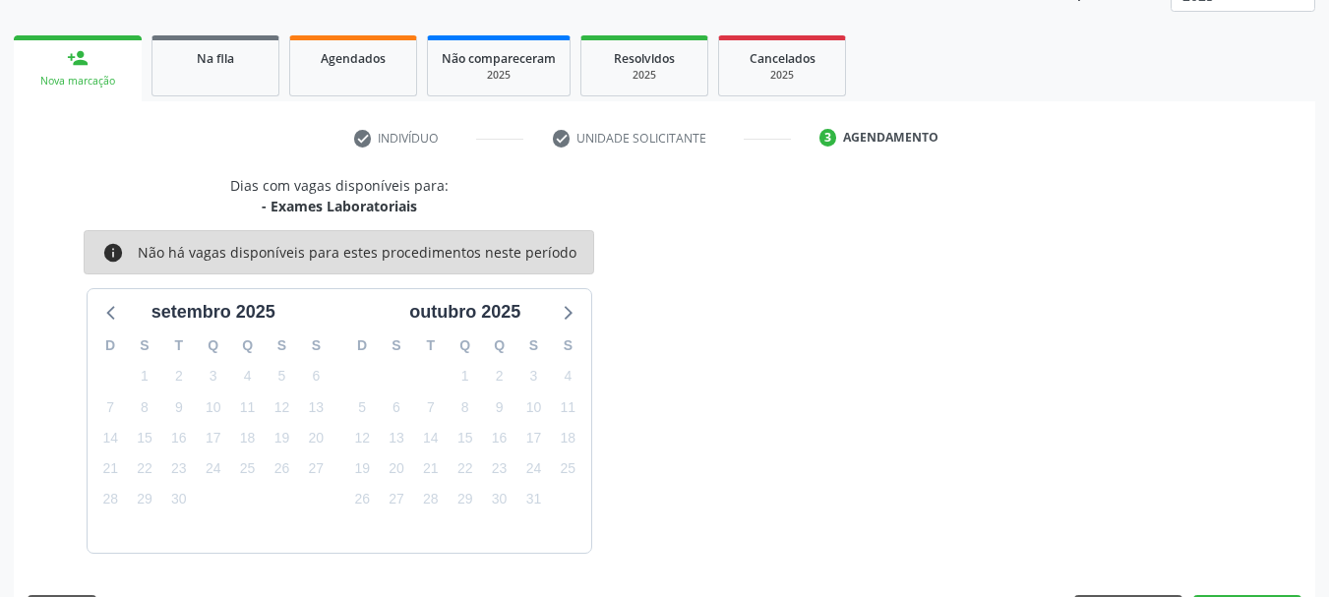
scroll to position [317, 0]
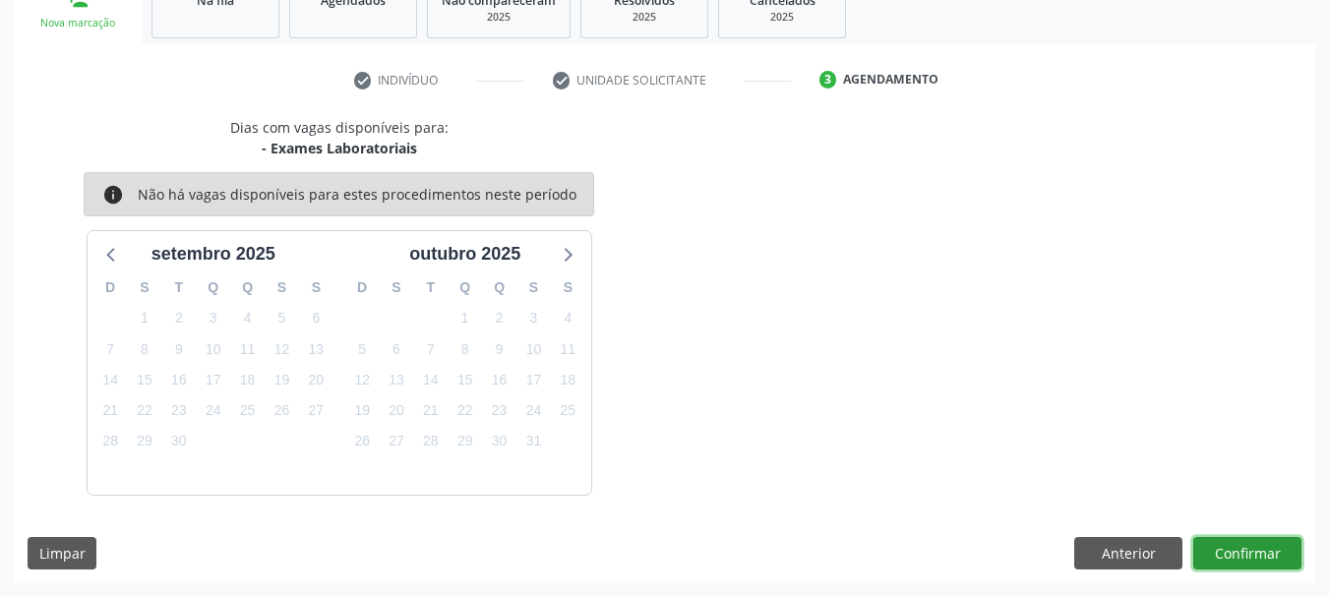
click at [1232, 550] on button "Confirmar" at bounding box center [1247, 553] width 108 height 33
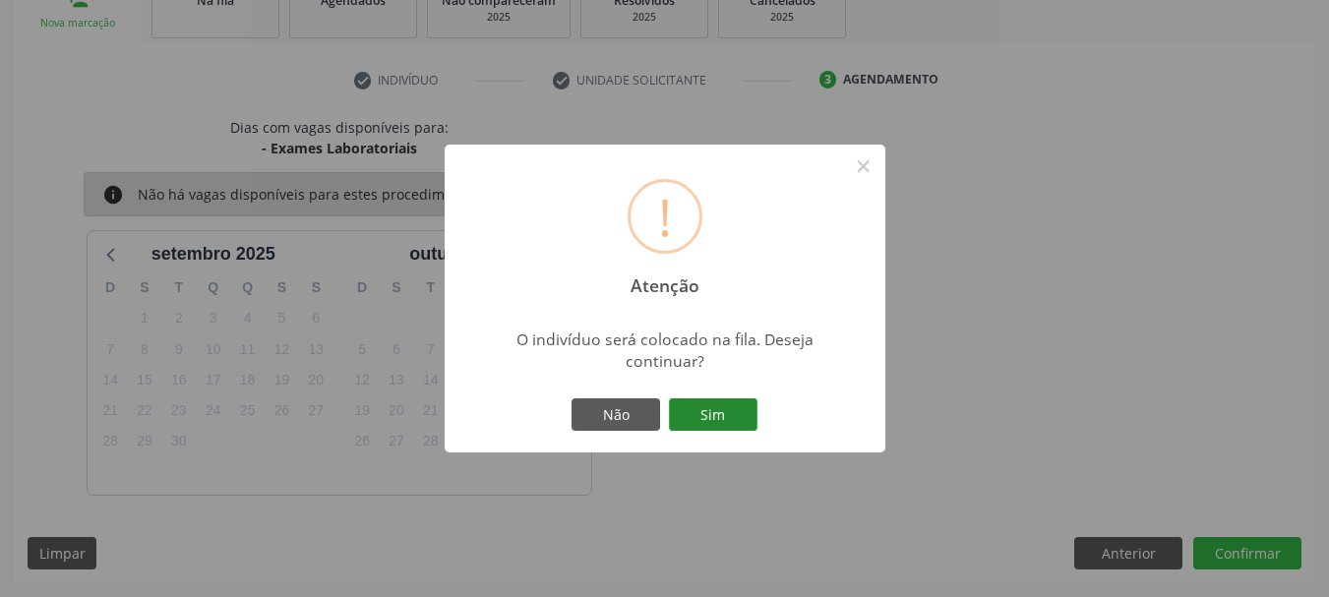
click at [699, 408] on button "Sim" at bounding box center [713, 414] width 89 height 33
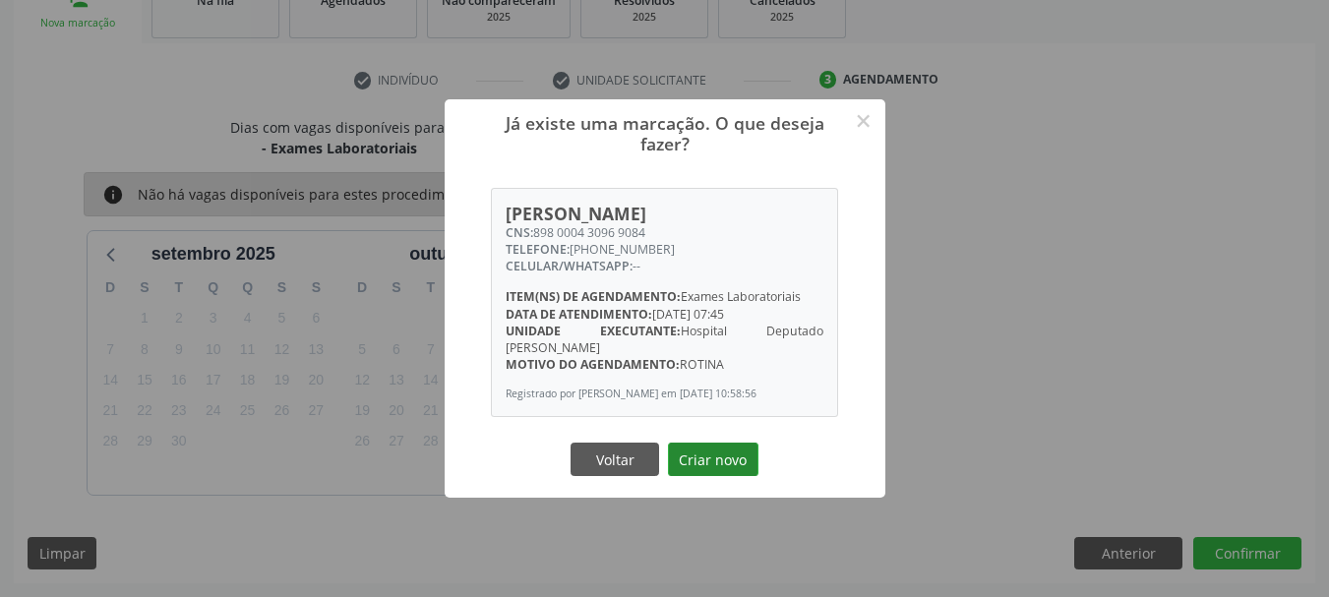
click at [728, 468] on button "Criar novo" at bounding box center [713, 459] width 91 height 33
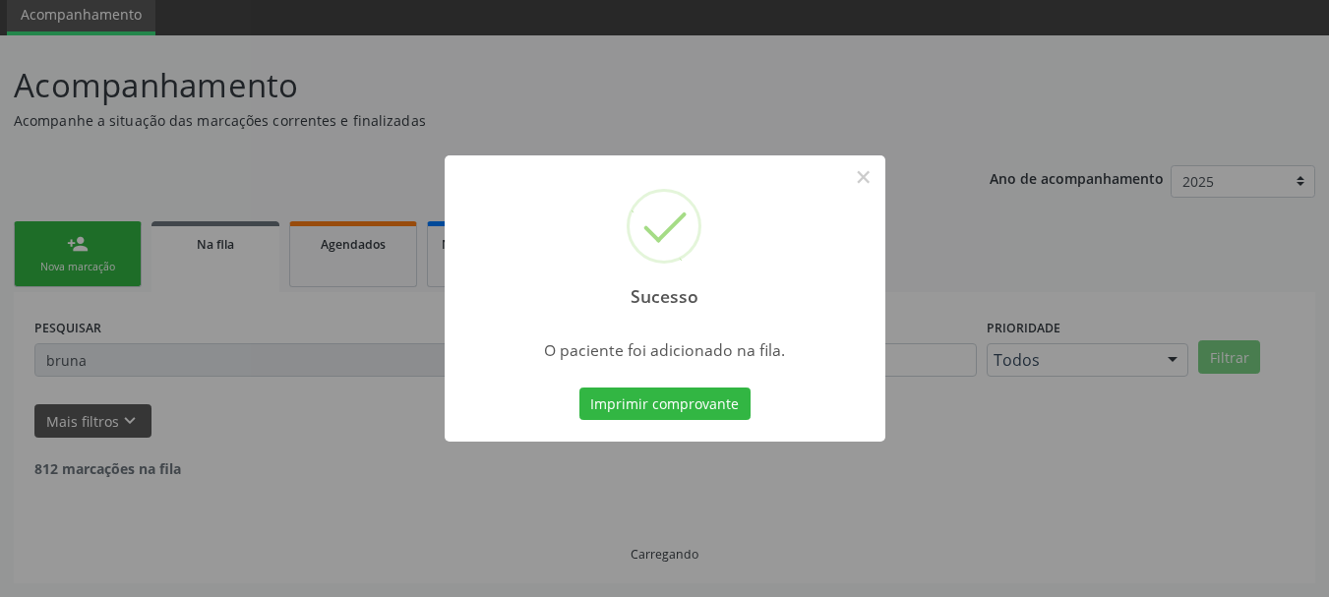
scroll to position [52, 0]
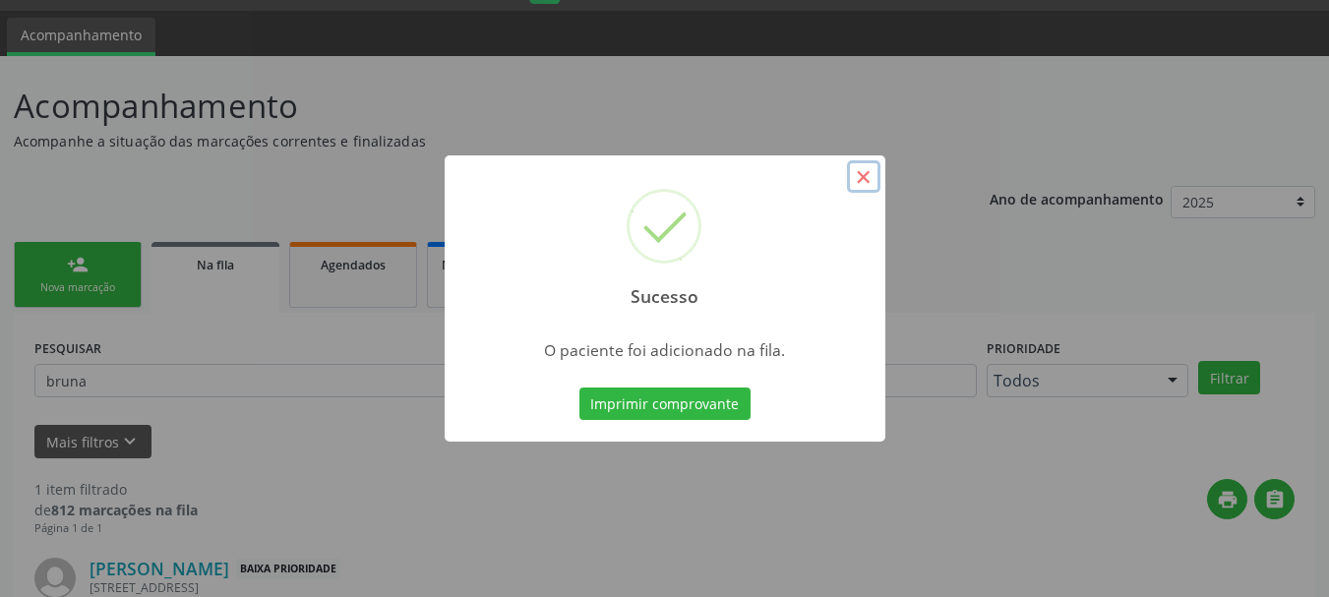
click at [872, 187] on button "×" at bounding box center [863, 176] width 33 height 33
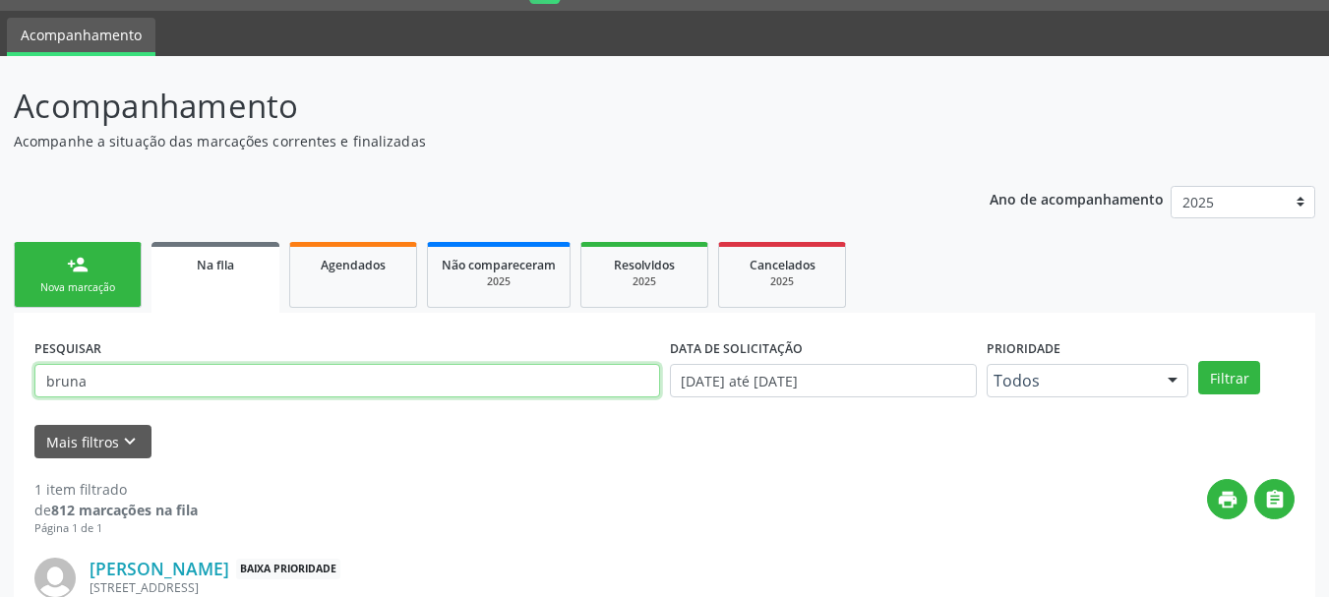
click at [631, 393] on input "bruna" at bounding box center [347, 380] width 626 height 33
type input "b"
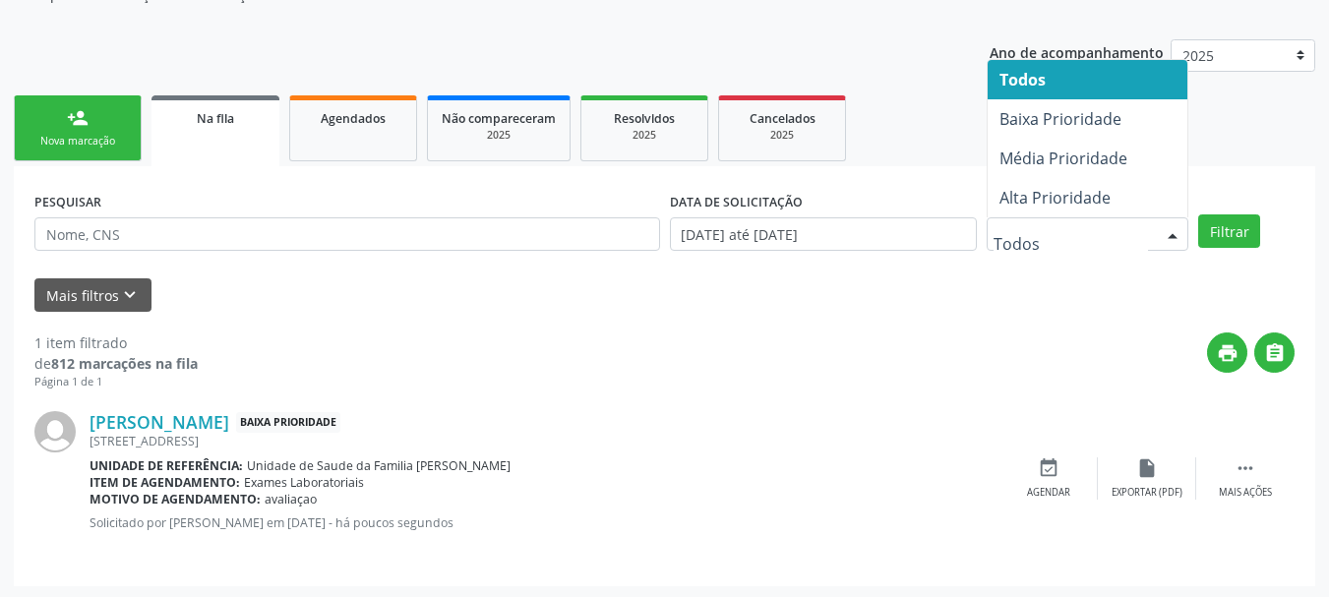
scroll to position [202, 0]
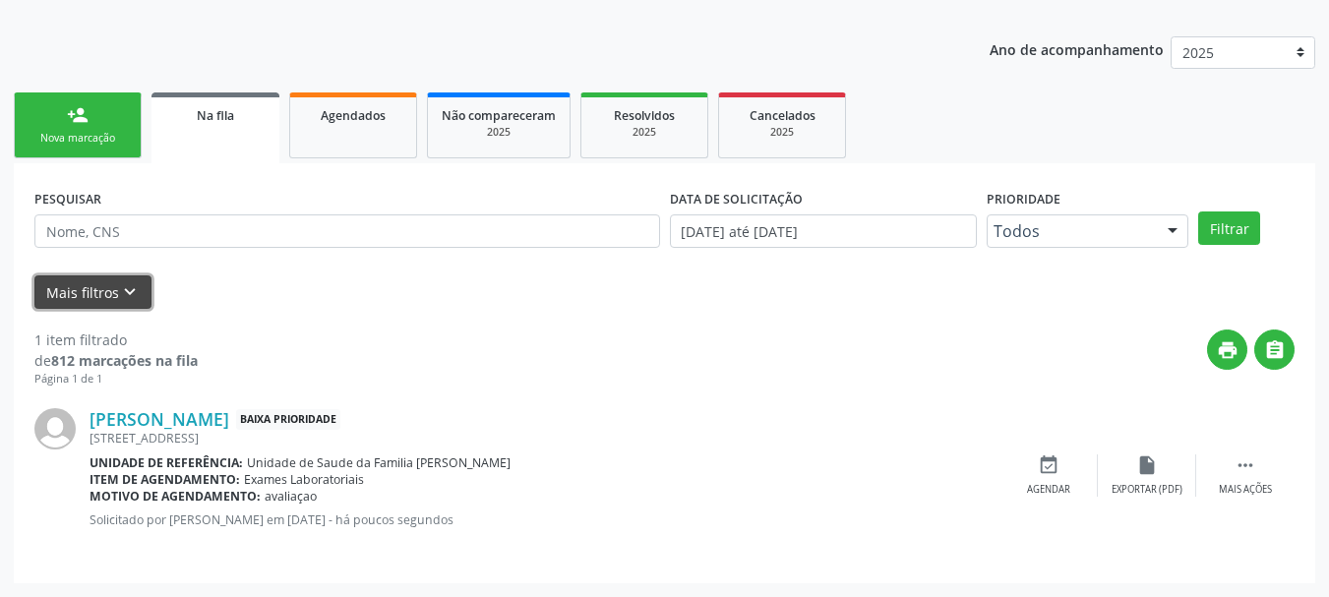
click at [115, 291] on button "Mais filtros keyboard_arrow_down" at bounding box center [92, 292] width 117 height 34
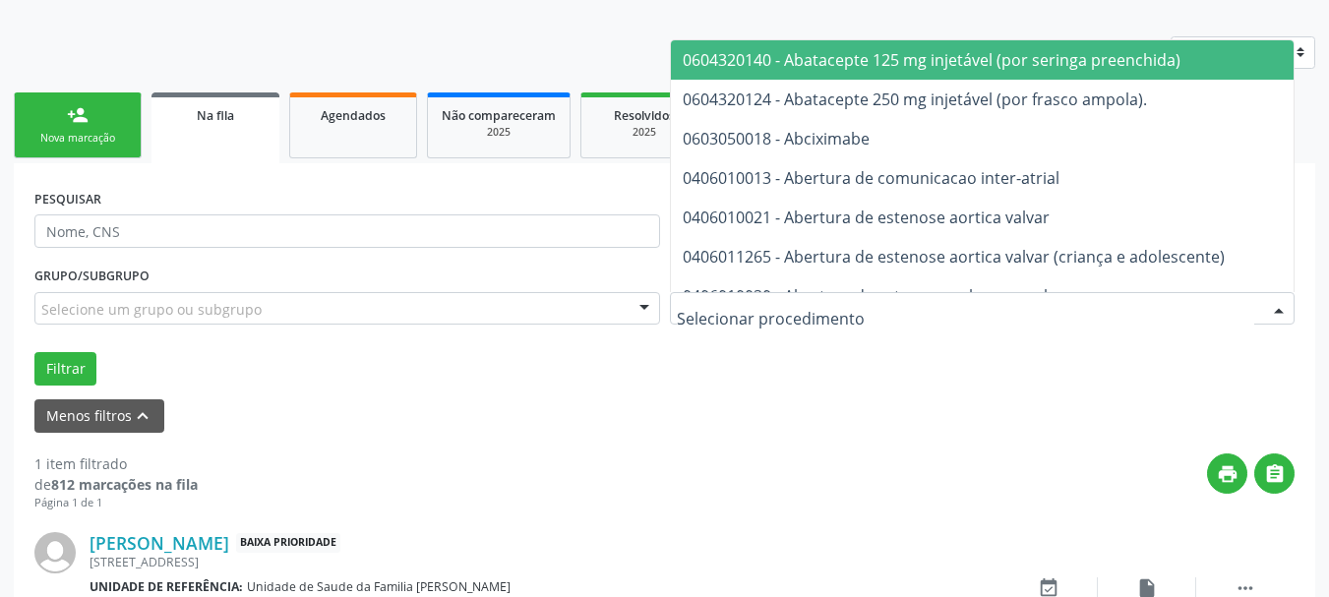
type input "#"
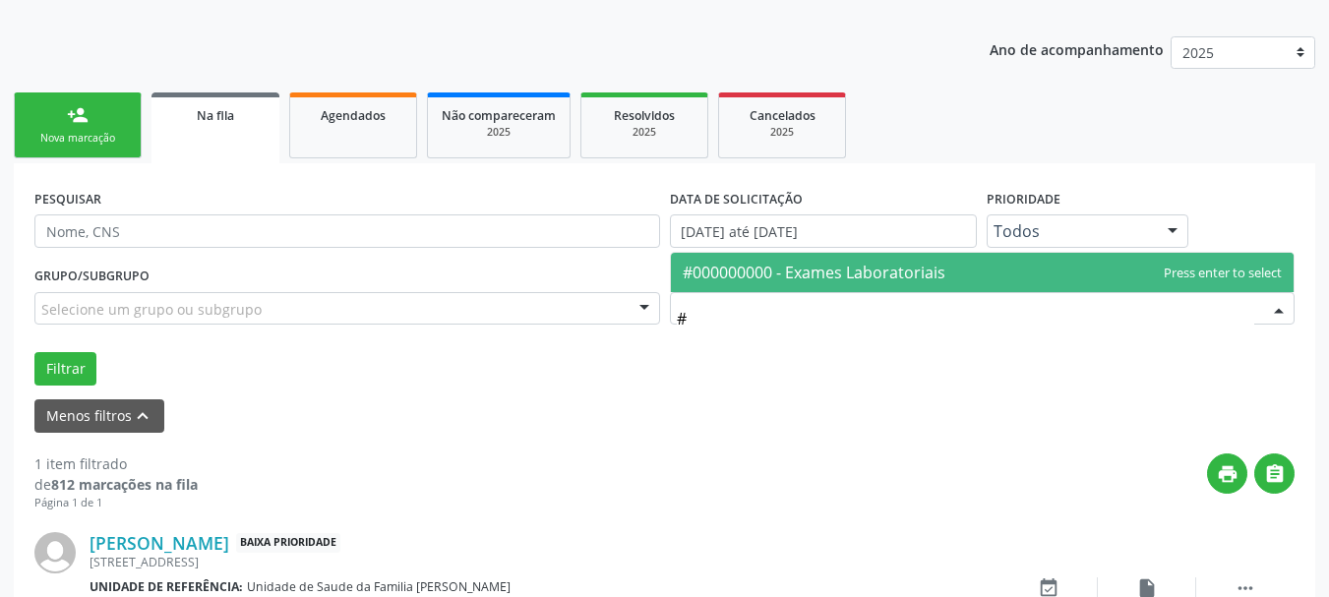
click at [799, 278] on span "#000000000 - Exames Laboratoriais" at bounding box center [814, 273] width 263 height 22
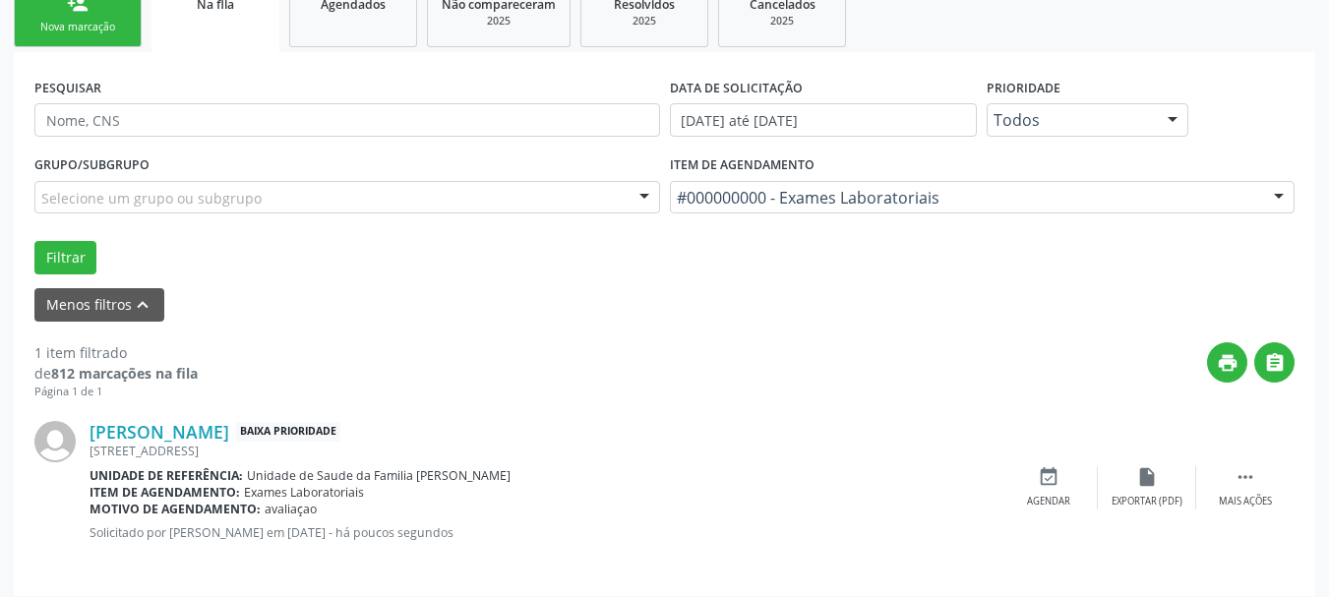
scroll to position [326, 0]
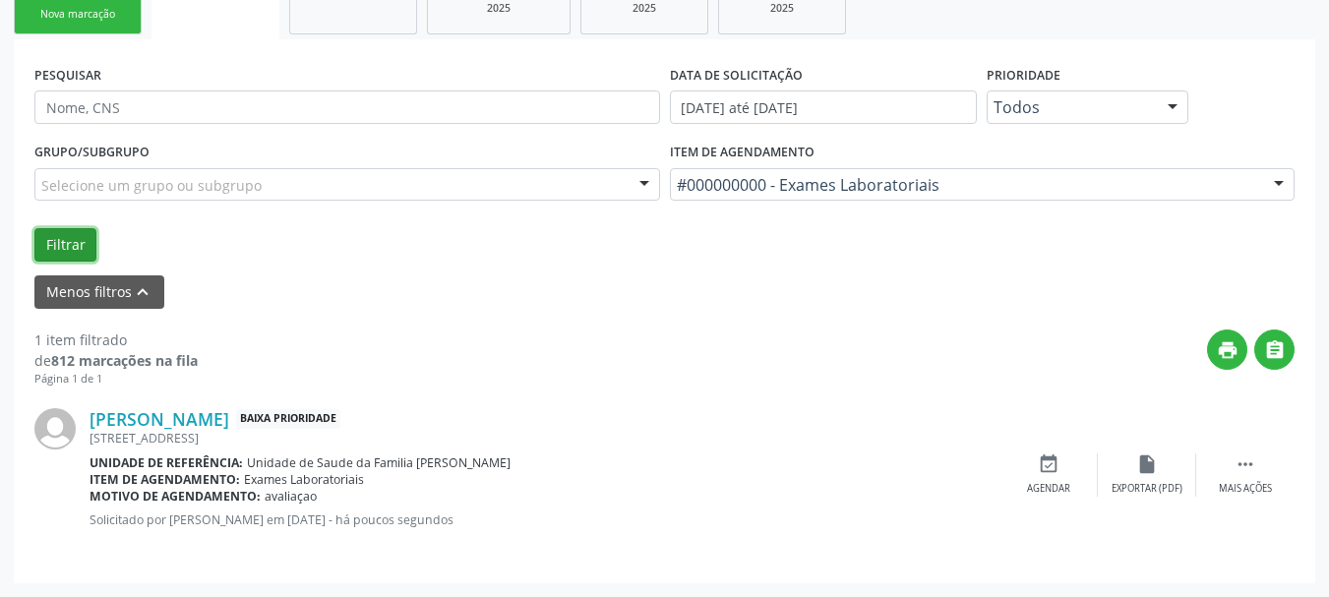
click at [63, 248] on button "Filtrar" at bounding box center [65, 244] width 62 height 33
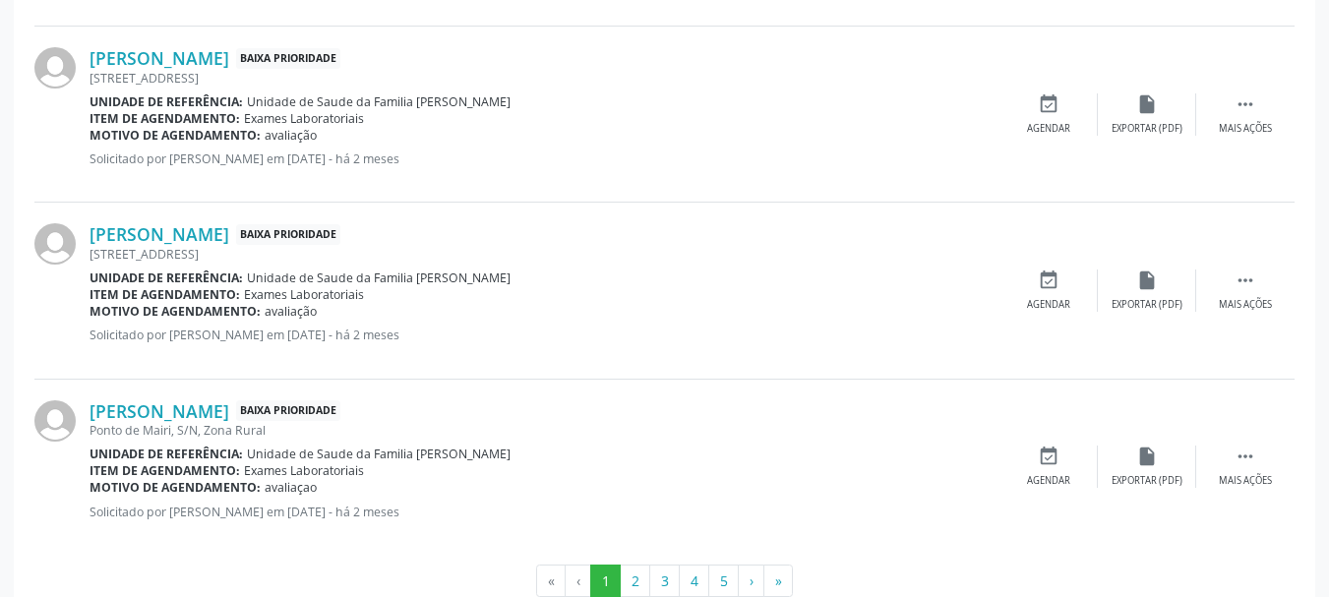
scroll to position [2691, 0]
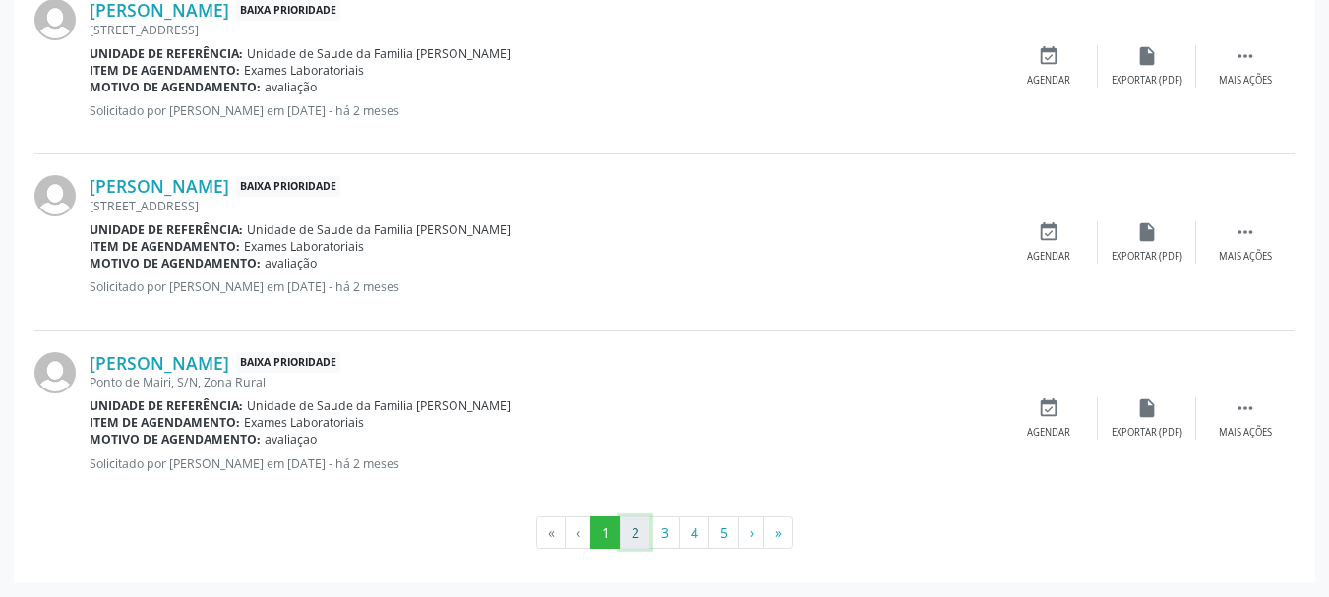
click at [631, 531] on button "2" at bounding box center [635, 533] width 31 height 33
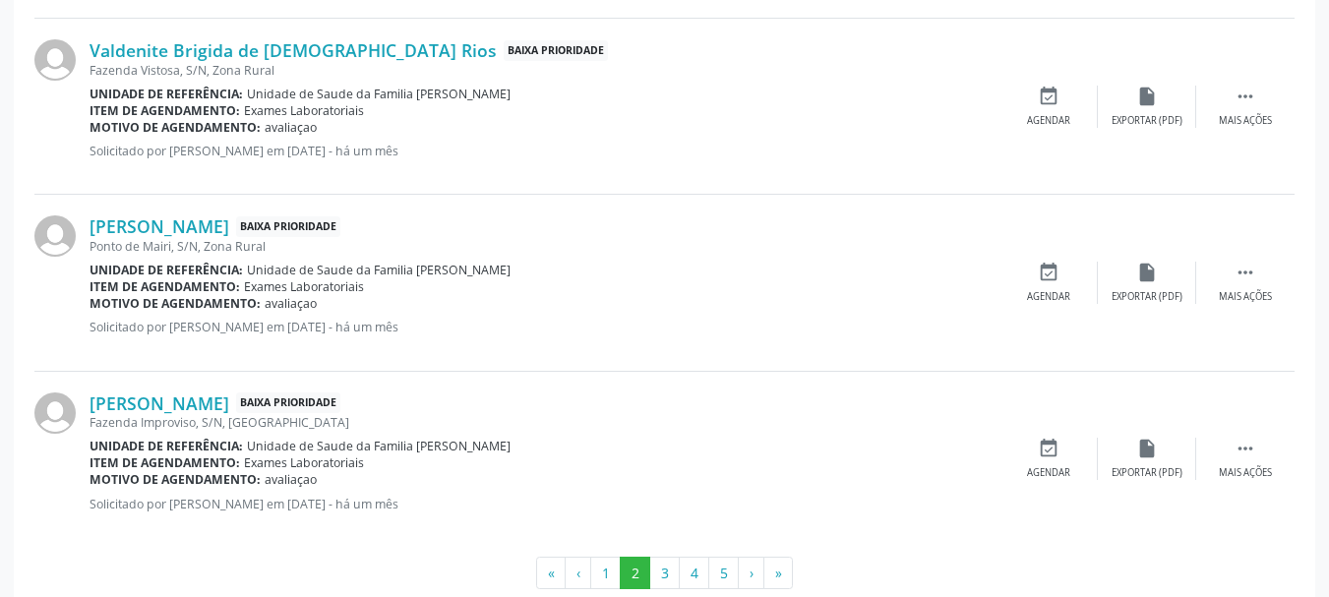
scroll to position [2850, 0]
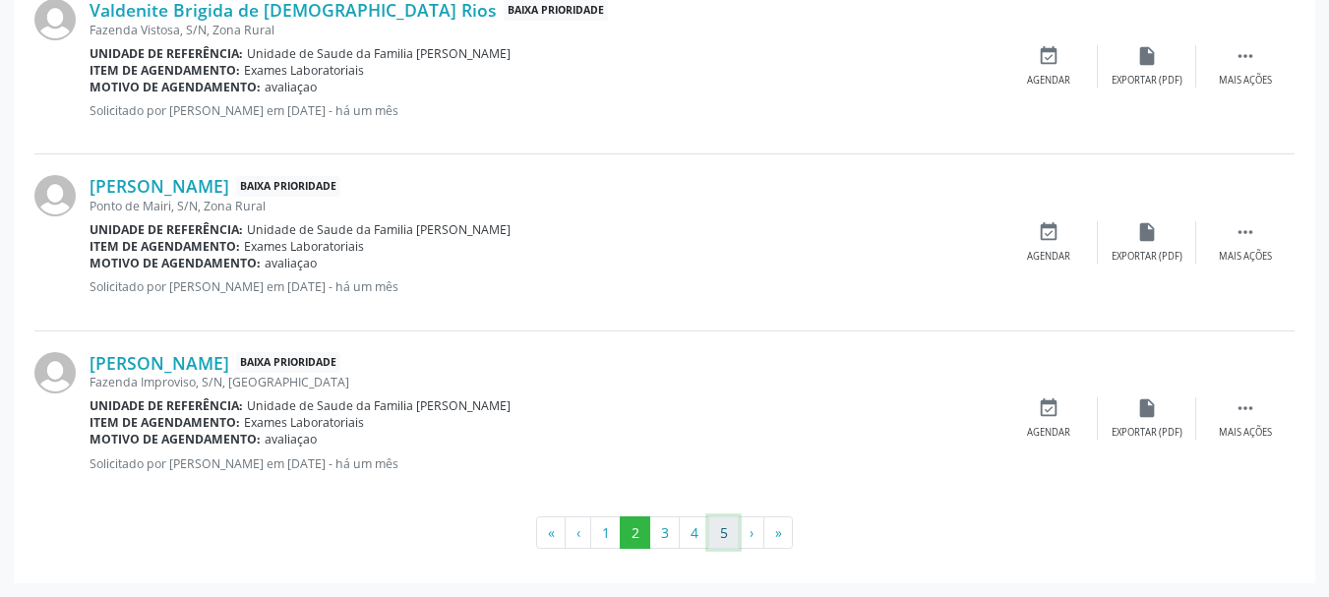
click at [713, 534] on button "5" at bounding box center [723, 533] width 31 height 33
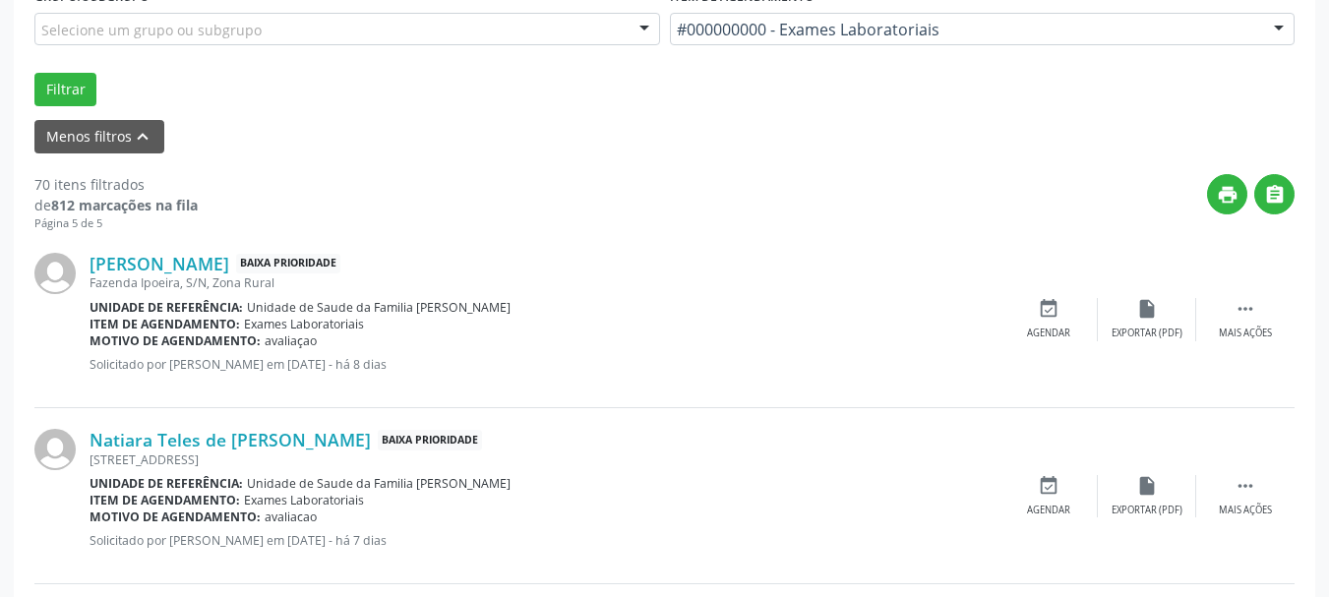
scroll to position [296, 0]
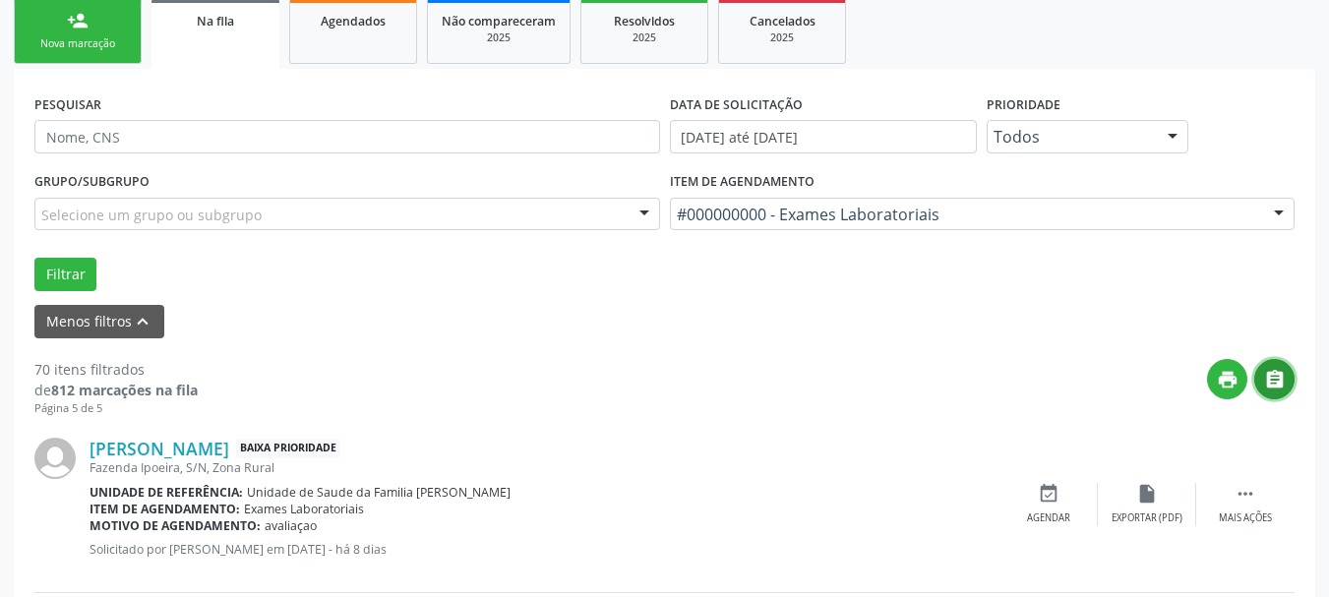
click at [1270, 381] on icon "" at bounding box center [1275, 380] width 22 height 22
